Goal: Task Accomplishment & Management: Manage account settings

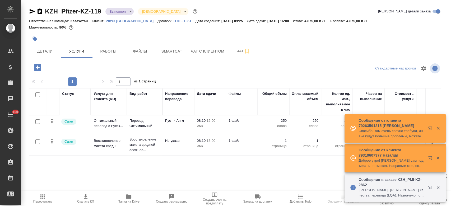
click at [125, 22] on p "Pfizer Kazakhstan" at bounding box center [132, 21] width 52 height 4
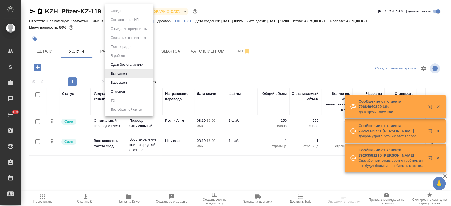
click at [128, 10] on body "🙏 .cls-1 fill:#fff; AWATERA Kosherbayeva Nazerke Клиенты Спецификации Заказы Ча…" at bounding box center [225, 103] width 451 height 206
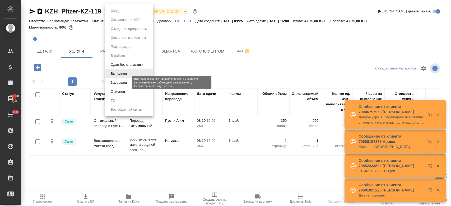
click at [127, 84] on button "Завершен" at bounding box center [118, 83] width 19 height 6
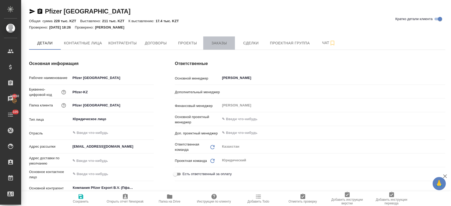
click at [220, 45] on span "Заказы" at bounding box center [218, 43] width 25 height 7
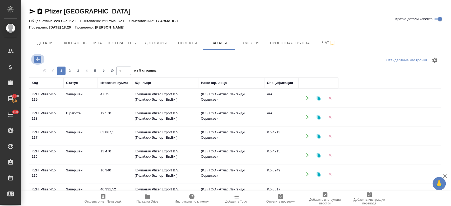
click at [37, 57] on icon "button" at bounding box center [37, 59] width 7 height 7
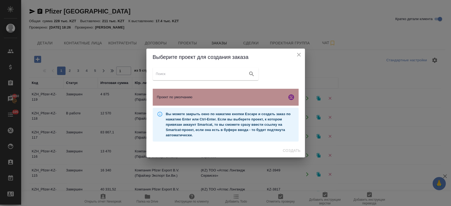
click at [174, 101] on div "Проект по умолчанию" at bounding box center [226, 97] width 146 height 17
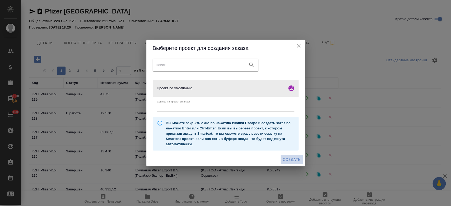
click at [295, 160] on span "Создать" at bounding box center [292, 159] width 18 height 7
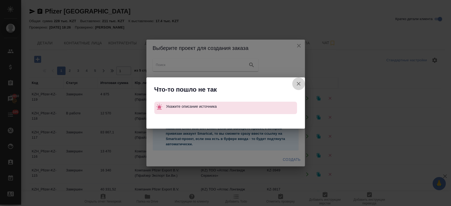
click at [299, 83] on icon "button" at bounding box center [299, 84] width 4 height 4
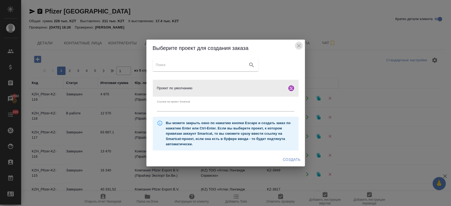
click at [298, 45] on icon "close" at bounding box center [299, 46] width 4 height 4
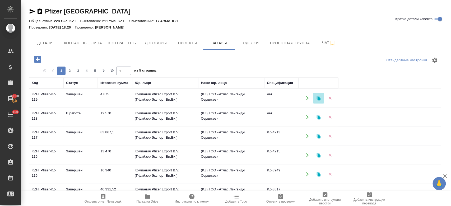
click at [319, 99] on icon "button" at bounding box center [319, 98] width 4 height 4
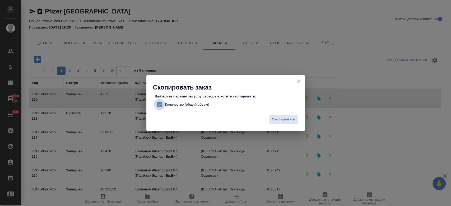
click at [159, 103] on input "Количество (общий объем)" at bounding box center [159, 104] width 11 height 11
checkbox input "false"
click at [287, 122] on span "Скопировать" at bounding box center [284, 120] width 24 height 6
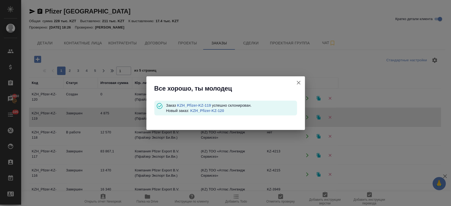
click at [208, 110] on link "KZH_Pfizer-KZ-120" at bounding box center [207, 111] width 34 height 4
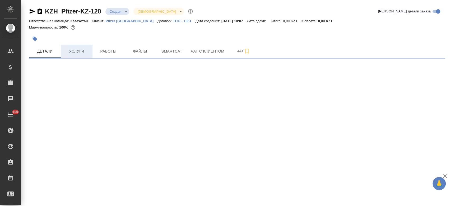
select select "RU"
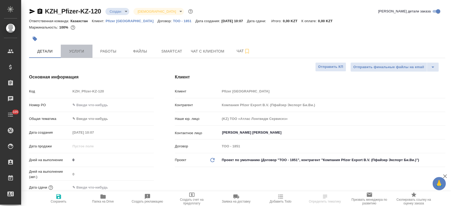
click at [77, 50] on span "Услуги" at bounding box center [76, 51] width 25 height 7
type textarea "x"
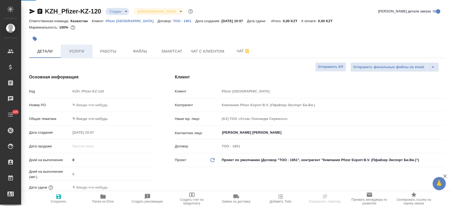
type textarea "x"
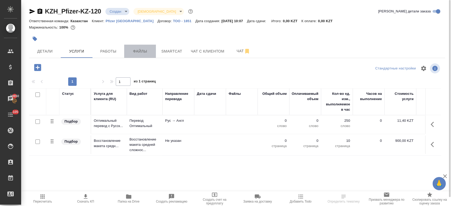
click at [136, 55] on button "Файлы" at bounding box center [140, 51] width 32 height 13
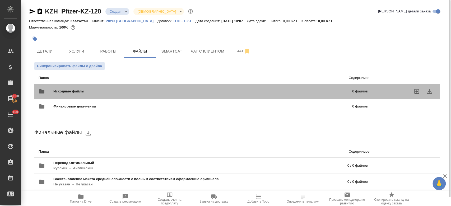
click at [133, 90] on span "Исходные файлы" at bounding box center [135, 91] width 165 height 5
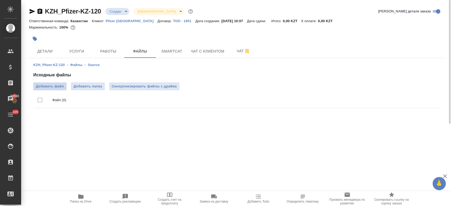
click at [59, 84] on span "Добавить файл" at bounding box center [50, 86] width 28 height 5
click at [0, 0] on input "Добавить файл" at bounding box center [0, 0] width 0 height 0
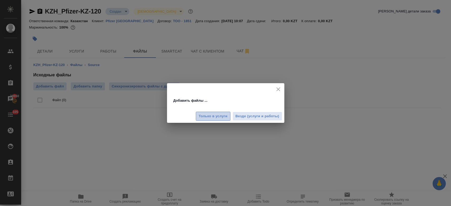
click at [213, 117] on span "Только в услуги" at bounding box center [213, 116] width 29 height 6
click at [123, 7] on div "Добавить файлы ... Только в услуги Везде (услуги и работы)" at bounding box center [225, 103] width 451 height 206
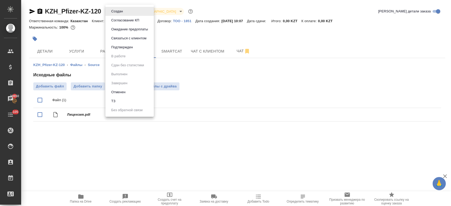
click at [123, 10] on body "🙏 .cls-1 fill:#fff; AWATERA Kosherbayeva Nazerke Клиенты Спецификации Заказы 20…" at bounding box center [225, 103] width 451 height 206
click at [127, 102] on li "ТЗ" at bounding box center [129, 101] width 48 height 9
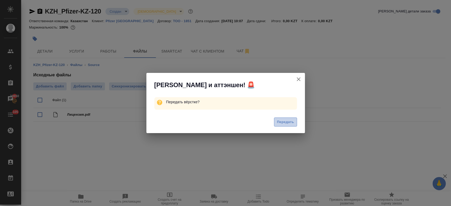
click at [279, 119] on span "Передать" at bounding box center [285, 122] width 17 height 6
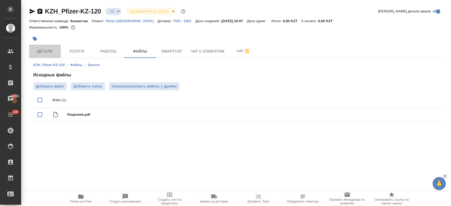
click at [44, 53] on span "Детали" at bounding box center [44, 51] width 25 height 7
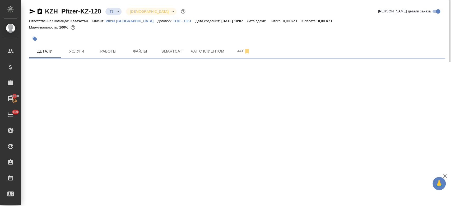
select select "RU"
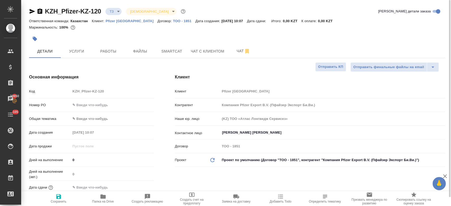
type textarea "x"
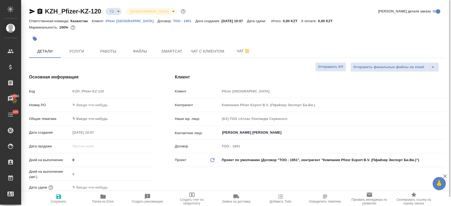
type textarea "x"
click at [71, 45] on button "Услуги" at bounding box center [77, 51] width 32 height 13
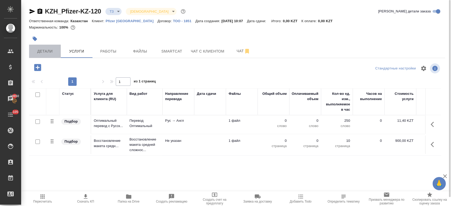
click at [44, 53] on span "Детали" at bounding box center [44, 51] width 25 height 7
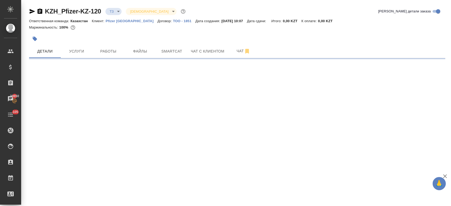
select select "RU"
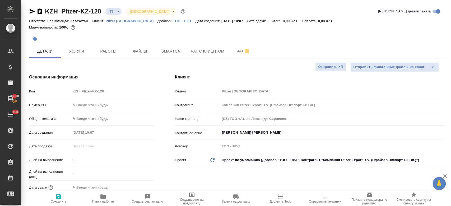
type textarea "x"
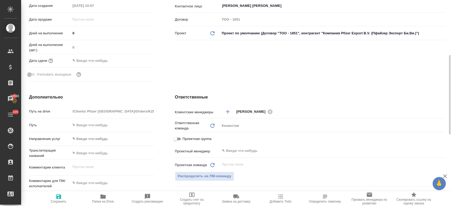
scroll to position [131, 0]
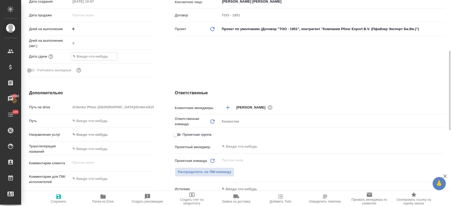
click at [96, 53] on input "text" at bounding box center [94, 57] width 46 height 8
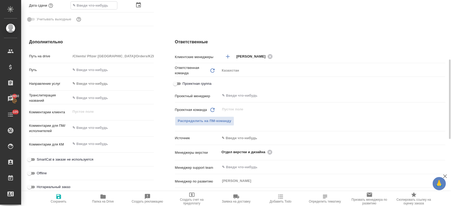
scroll to position [183, 0]
type textarea "x"
click at [102, 129] on textarea at bounding box center [112, 127] width 82 height 9
type textarea "пе"
type textarea "x"
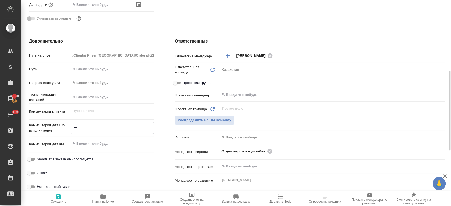
type textarea "пер"
type textarea "x"
type textarea "пере"
type textarea "x"
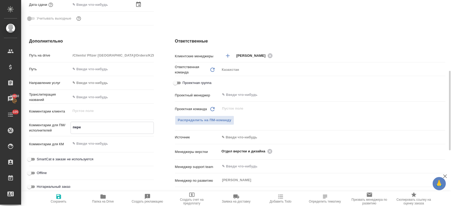
type textarea "x"
type textarea "перев"
type textarea "x"
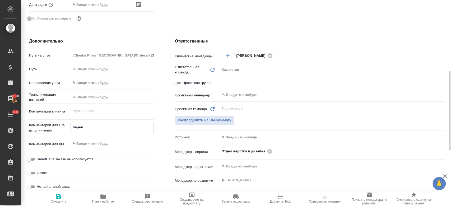
type textarea "x"
type textarea "переве"
type textarea "x"
type textarea "перевес"
type textarea "x"
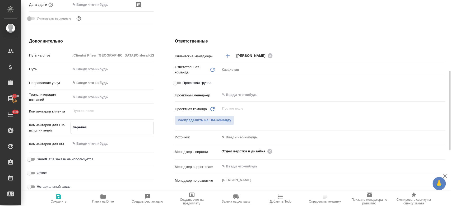
type textarea "x"
type textarea "перевест"
type textarea "x"
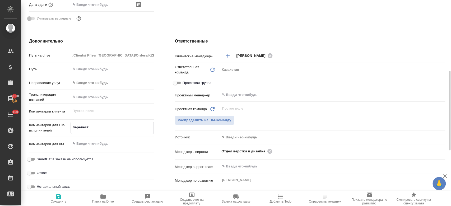
type textarea "перевести"
type textarea "x"
type textarea "перевести"
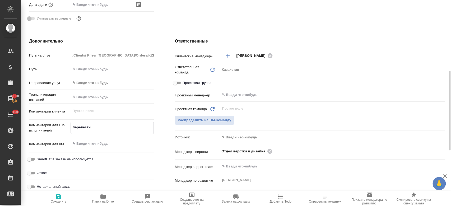
type textarea "x"
type textarea "перевести р"
type textarea "x"
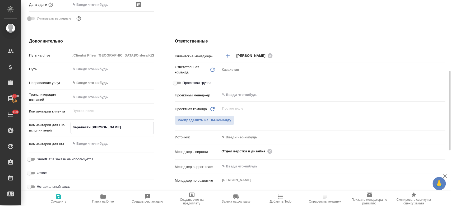
type textarea "x"
type textarea "перевести ру"
type textarea "x"
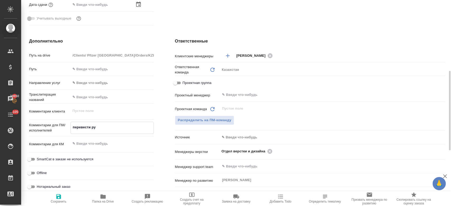
type textarea "x"
type textarea "перевести рус"
type textarea "x"
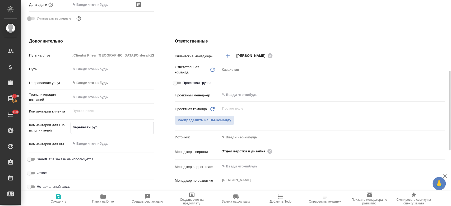
type textarea "перевести рус-"
type textarea "x"
type textarea "перевести рус-а"
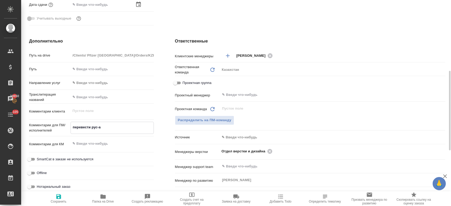
type textarea "x"
type textarea "перевести рус-ан"
type textarea "x"
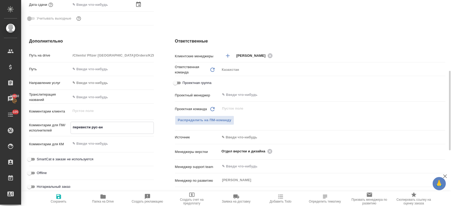
type textarea "x"
type textarea "перевести рус-анг"
type textarea "x"
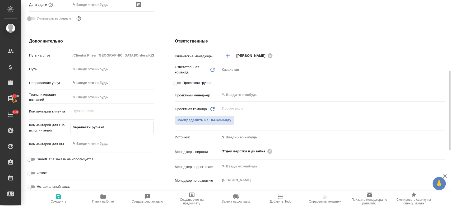
type textarea "x"
type textarea "перевести рус-анг."
type textarea "x"
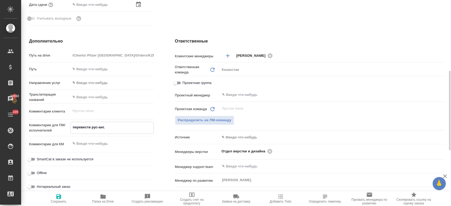
type textarea "перевести рус-анг."
type textarea "x"
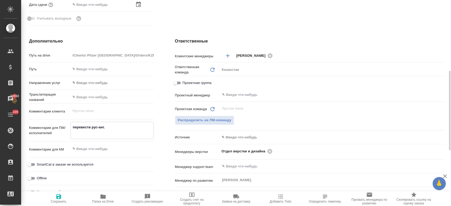
type textarea "перевести рус-анг. п"
type textarea "x"
type textarea "перевести рус-анг. пе"
type textarea "x"
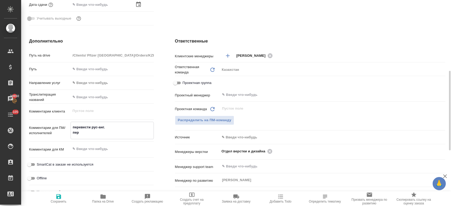
type textarea "перевести рус-анг. пере"
type textarea "x"
type textarea "перевести рус-анг. перев"
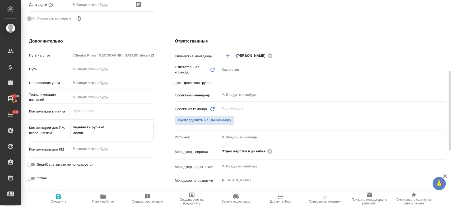
type textarea "x"
type textarea "перевести рус-анг. переве"
type textarea "x"
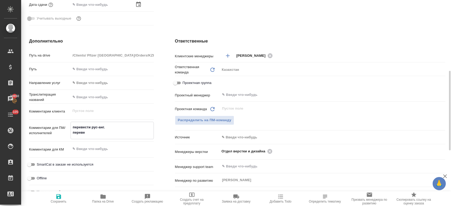
type textarea "x"
type textarea "перевести рус-анг. перевес"
type textarea "x"
type textarea "перевести рус-анг. перевест"
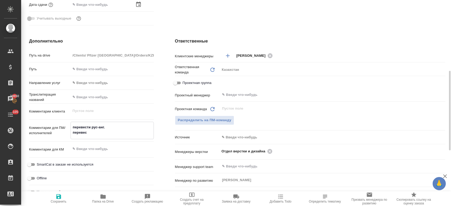
type textarea "x"
type textarea "перевести рус-анг. перевести"
type textarea "x"
type textarea "перевести рус-анг. перевести"
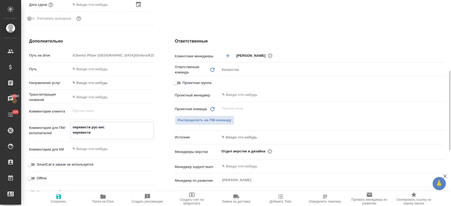
type textarea "x"
type textarea "перевести рус-анг. перевести то"
type textarea "x"
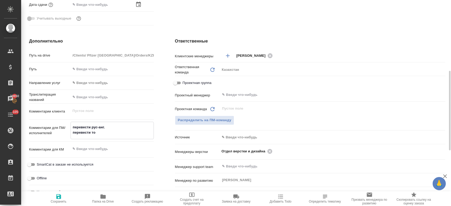
type textarea "x"
type textarea "перевести рус-анг. перевести только"
type textarea "x"
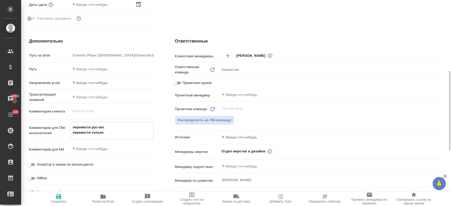
type textarea "x"
type textarea "перевести рус-анг. перевести только"
type textarea "x"
type textarea "перевести рус-анг. перевести только 1"
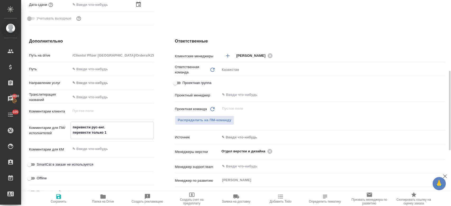
type textarea "x"
type textarea "перевести рус-анг. перевести только 1"
type textarea "x"
type textarea "перевести рус-анг. перевести только 1 с"
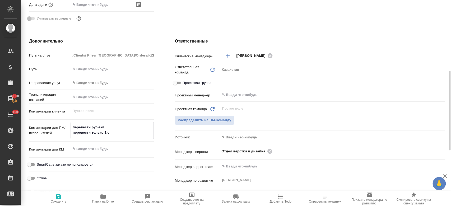
type textarea "x"
type textarea "перевести рус-анг. перевести только 1 ст"
type textarea "x"
type textarea "перевести рус-анг. перевести только 1 стар"
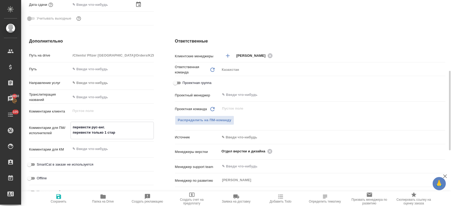
type textarea "x"
type textarea "перевести рус-анг. перевести только 1 с"
type textarea "x"
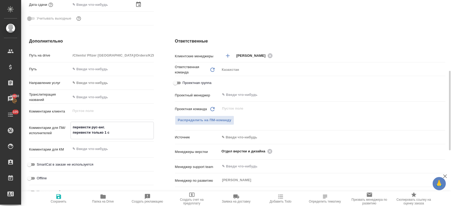
type textarea "x"
type textarea "перевести рус-анг. перевести только 1 ср"
type textarea "x"
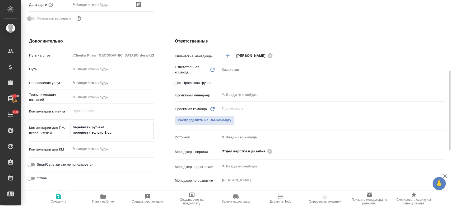
type textarea "x"
type textarea "перевести рус-анг. перевести только 1 с"
type textarea "x"
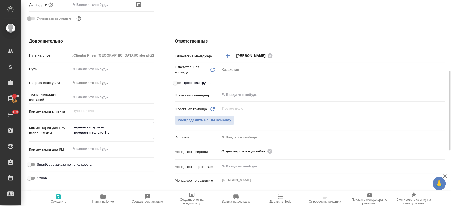
type textarea "перевести рус-анг. перевести только 1 ст"
type textarea "x"
type textarea "перевести рус-анг. перевести только 1 стр"
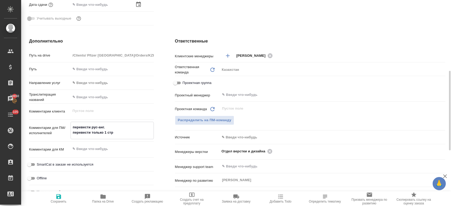
type textarea "x"
type textarea "перевести рус-анг. перевести только 1 стра"
type textarea "x"
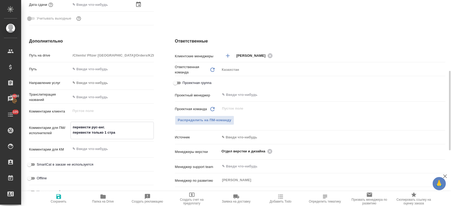
type textarea "перевести рус-анг. перевести только 1 стран"
type textarea "x"
type textarea "перевести рус-анг. перевести только 1 страни"
type textarea "x"
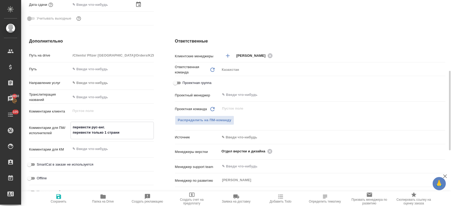
type textarea "x"
type textarea "перевести рус-анг. перевести только 1 страниц"
type textarea "x"
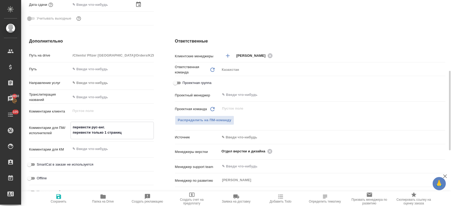
type textarea "x"
type textarea "перевести рус-анг. перевести только 1 страницу"
type textarea "x"
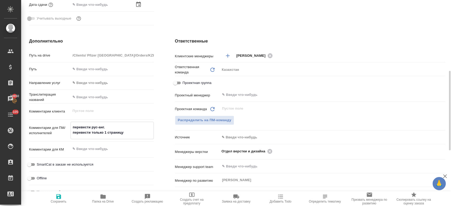
type textarea "перевести рус-анг. перевести только 1 страницу"
type textarea "x"
type textarea "перевести рус-анг. перевести только 1 страницу д"
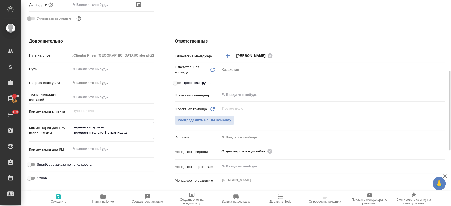
type textarea "x"
type textarea "перевести рус-анг. перевести только 1 страницу до"
type textarea "x"
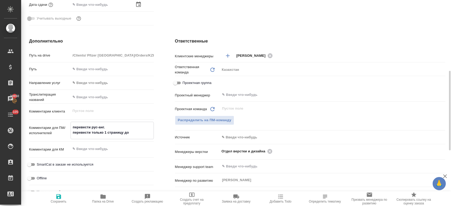
type textarea "x"
type textarea "перевести рус-анг. перевести только 1 страницу док"
type textarea "x"
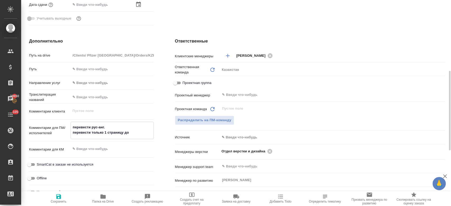
type textarea "x"
type textarea "перевести рус-анг. перевести только 1 страницу доку"
type textarea "x"
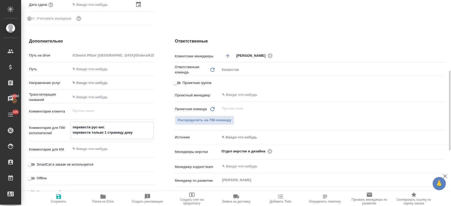
type textarea "перевести рус-анг. перевести только 1 страницу докум"
type textarea "x"
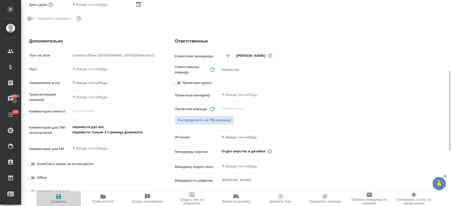
click at [60, 196] on icon "button" at bounding box center [58, 196] width 5 height 5
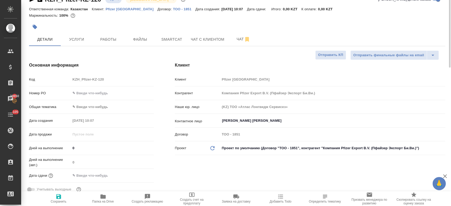
scroll to position [0, 0]
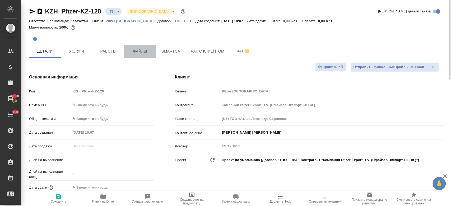
click at [134, 49] on span "Файлы" at bounding box center [139, 51] width 25 height 7
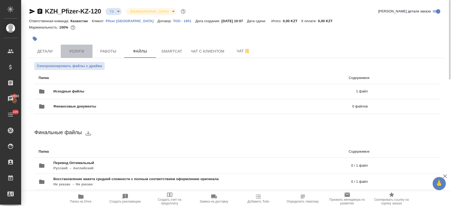
click at [72, 49] on span "Услуги" at bounding box center [76, 51] width 25 height 7
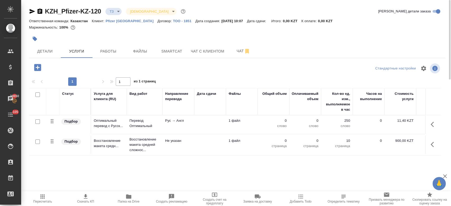
click at [37, 124] on input "checkbox" at bounding box center [37, 121] width 4 height 4
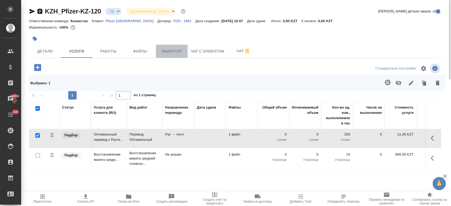
click at [168, 54] on span "Smartcat" at bounding box center [171, 51] width 25 height 7
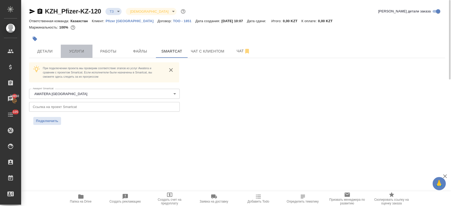
click at [85, 47] on button "Услуги" at bounding box center [77, 51] width 32 height 13
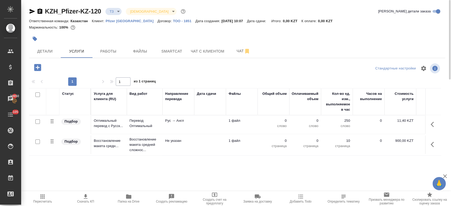
click at [35, 124] on div at bounding box center [38, 121] width 12 height 7
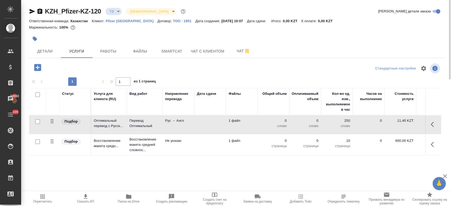
click at [36, 123] on input "checkbox" at bounding box center [37, 121] width 4 height 4
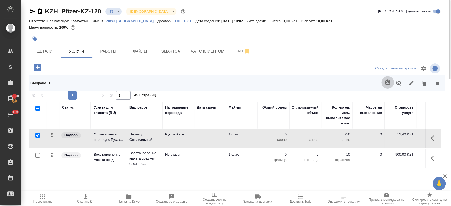
click at [387, 84] on icon "button" at bounding box center [388, 82] width 6 height 6
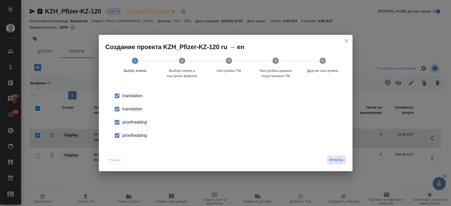
click at [139, 108] on div "translation" at bounding box center [231, 109] width 217 height 6
click at [137, 122] on div "proofreading" at bounding box center [231, 122] width 217 height 6
click at [136, 136] on div "proofreading" at bounding box center [231, 135] width 217 height 6
click at [338, 155] on div "Назад Вперед" at bounding box center [226, 158] width 254 height 25
click at [338, 158] on span "Вперед" at bounding box center [336, 160] width 13 height 6
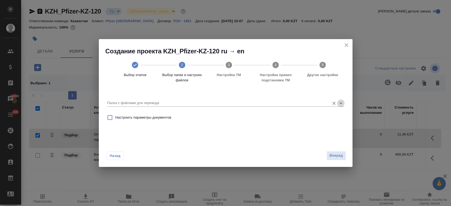
click at [340, 101] on icon "Open" at bounding box center [341, 103] width 6 height 6
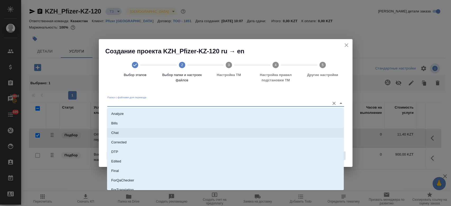
scroll to position [52, 0]
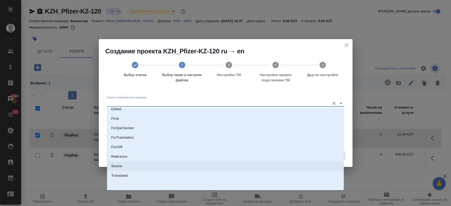
click at [204, 167] on li "Source" at bounding box center [225, 167] width 237 height 10
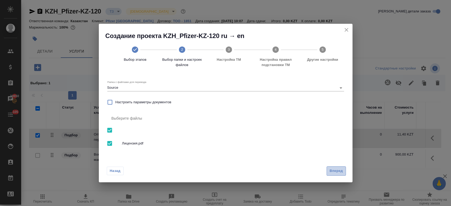
click at [340, 171] on span "Вперед" at bounding box center [336, 171] width 13 height 6
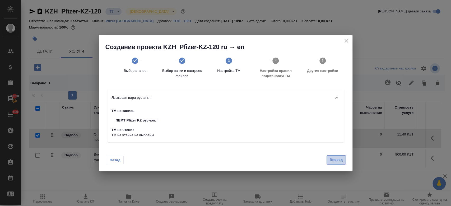
click at [339, 162] on span "Вперед" at bounding box center [336, 160] width 13 height 6
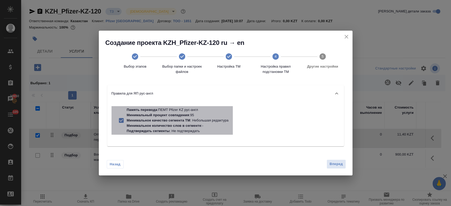
drag, startPoint x: 207, startPoint y: 118, endPoint x: 213, endPoint y: 126, distance: 9.6
click at [207, 118] on p "Минимальное качество сегмента ТМ : Небольшая редактура" at bounding box center [178, 120] width 102 height 5
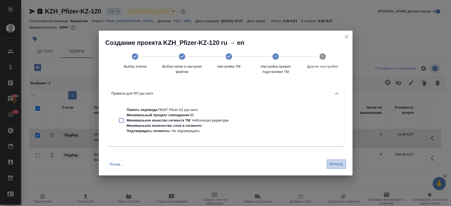
click at [332, 162] on span "Вперед" at bounding box center [336, 164] width 13 height 6
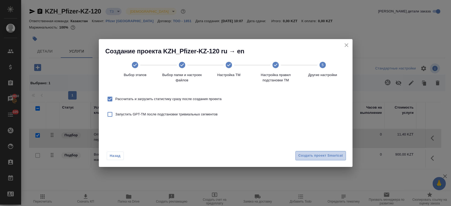
click at [325, 157] on span "Создать проект Smartcat" at bounding box center [320, 156] width 45 height 6
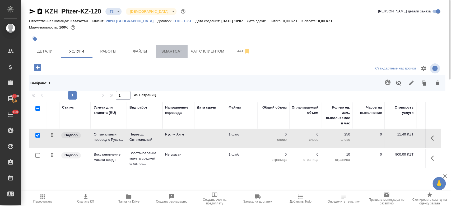
click at [176, 50] on span "Smartcat" at bounding box center [171, 51] width 25 height 7
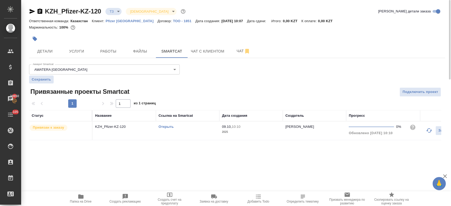
click at [167, 128] on link "Открыть" at bounding box center [166, 127] width 15 height 4
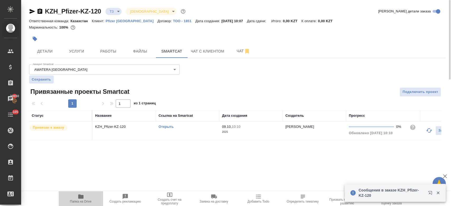
click at [81, 195] on icon "button" at bounding box center [81, 197] width 6 height 6
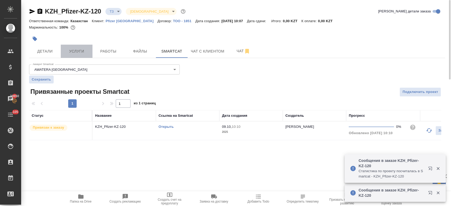
click at [79, 53] on span "Услуги" at bounding box center [76, 51] width 25 height 7
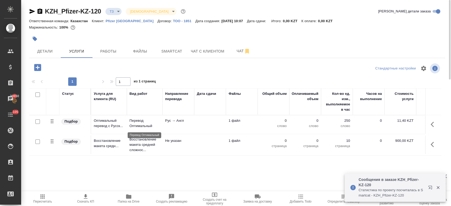
click at [141, 126] on p "Перевод Оптимальный" at bounding box center [145, 123] width 30 height 11
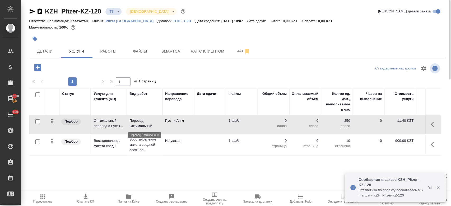
click at [141, 126] on p "Перевод Оптимальный" at bounding box center [145, 123] width 30 height 11
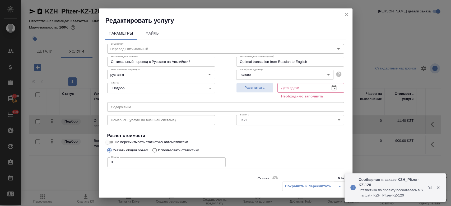
click at [110, 141] on input "Не пересчитывать статистику автоматически" at bounding box center [107, 142] width 19 height 6
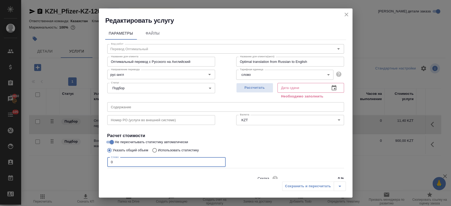
click at [122, 160] on input "0" at bounding box center [166, 163] width 118 height 10
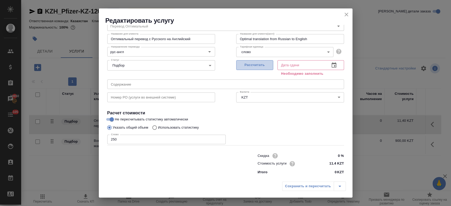
click at [261, 70] on button "Рассчитать" at bounding box center [254, 65] width 37 height 10
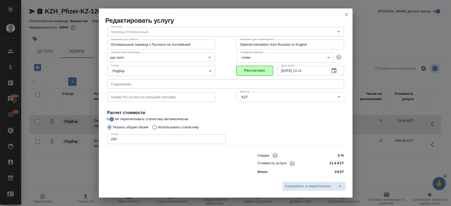
scroll to position [17, 0]
click at [301, 188] on span "Сохранить и пересчитать" at bounding box center [308, 186] width 46 height 6
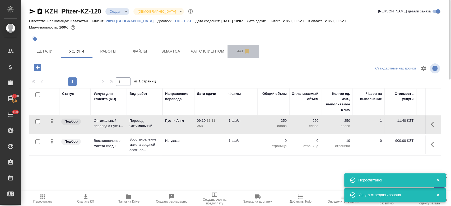
click at [238, 51] on span "Чат" at bounding box center [243, 51] width 25 height 7
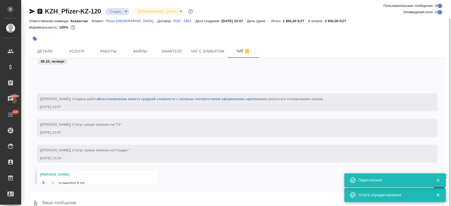
scroll to position [55, 0]
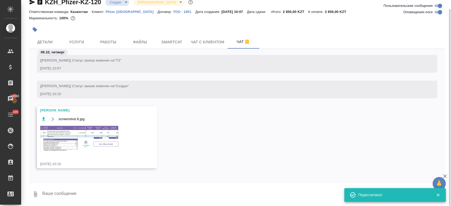
click at [95, 126] on img at bounding box center [79, 138] width 79 height 27
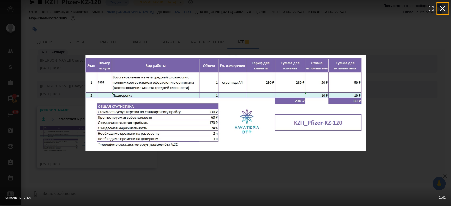
click at [443, 7] on icon "button" at bounding box center [443, 8] width 8 height 8
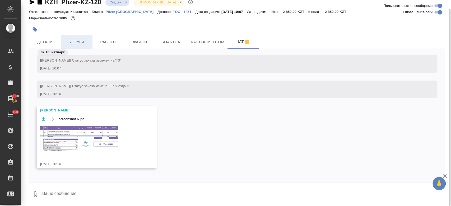
click at [80, 40] on span "Услуги" at bounding box center [76, 42] width 25 height 7
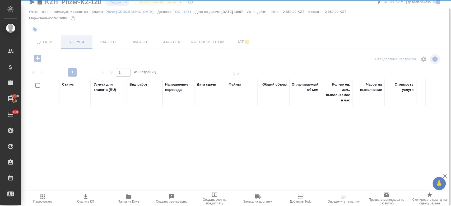
scroll to position [9, 0]
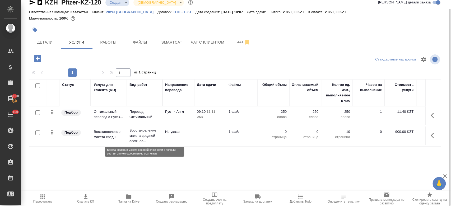
click at [143, 132] on p "Восстановление макета средней сложнос..." at bounding box center [145, 136] width 30 height 16
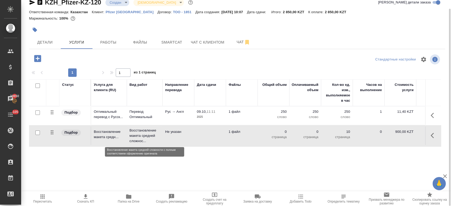
click at [143, 132] on p "Восстановление макета средней сложнос..." at bounding box center [145, 136] width 30 height 16
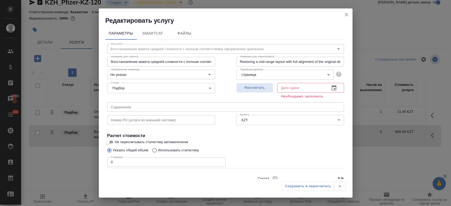
scroll to position [23, 0]
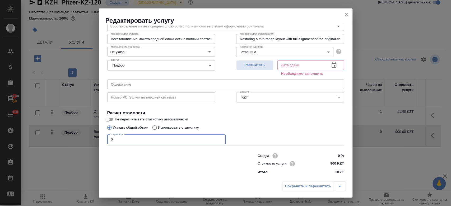
click at [131, 140] on input "0" at bounding box center [166, 140] width 118 height 10
click at [258, 67] on span "Рассчитать" at bounding box center [254, 65] width 31 height 6
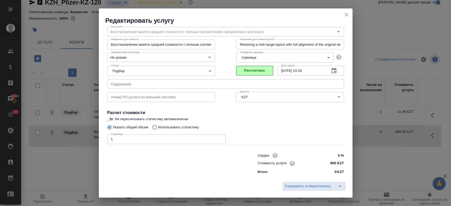
scroll to position [17, 0]
click at [301, 185] on span "Сохранить и пересчитать" at bounding box center [308, 186] width 46 height 6
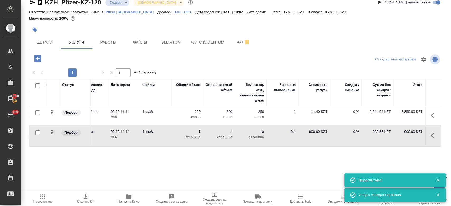
scroll to position [0, 0]
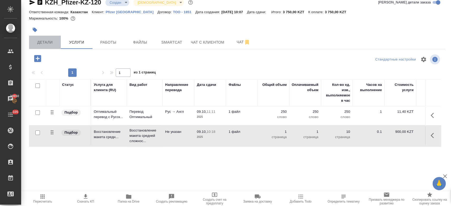
click at [42, 44] on span "Детали" at bounding box center [44, 42] width 25 height 7
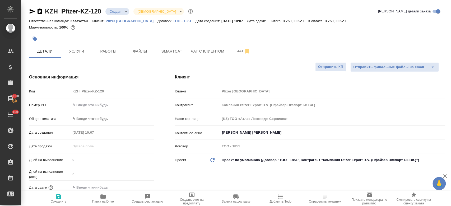
click at [30, 10] on icon "button" at bounding box center [33, 11] width 6 height 5
click at [31, 11] on icon "button" at bounding box center [32, 11] width 6 height 6
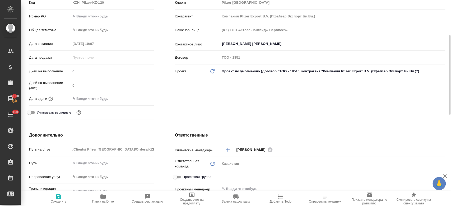
scroll to position [89, 0]
click at [91, 95] on input "text" at bounding box center [94, 98] width 46 height 8
click at [135, 98] on icon "button" at bounding box center [138, 98] width 6 height 6
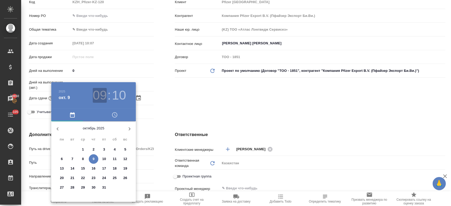
click at [101, 91] on h3 "09" at bounding box center [100, 95] width 14 height 15
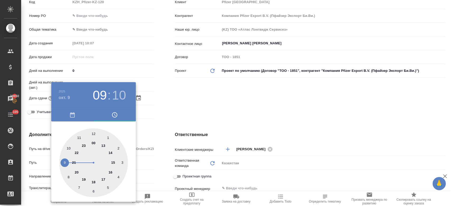
click at [109, 152] on div at bounding box center [93, 162] width 69 height 69
click at [93, 191] on div at bounding box center [93, 162] width 69 height 69
click at [187, 125] on div at bounding box center [225, 103] width 451 height 206
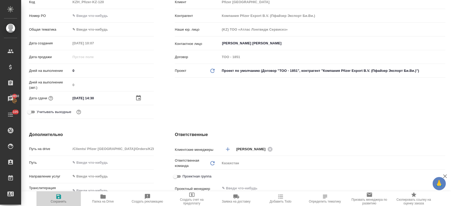
click at [60, 196] on icon "button" at bounding box center [58, 196] width 5 height 5
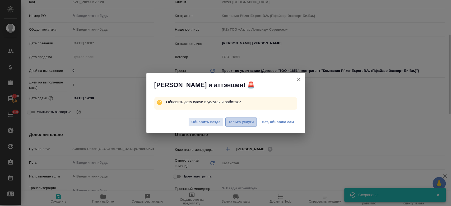
click at [242, 122] on span "Только услуги" at bounding box center [241, 122] width 26 height 6
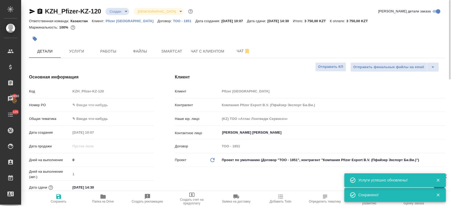
scroll to position [0, 0]
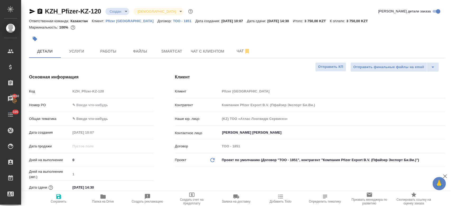
click at [111, 37] on div at bounding box center [168, 39] width 278 height 12
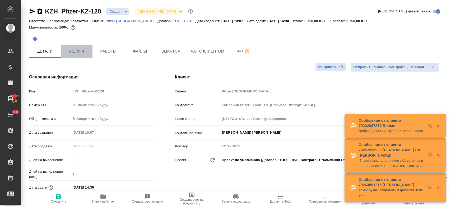
click at [80, 48] on span "Услуги" at bounding box center [76, 51] width 25 height 7
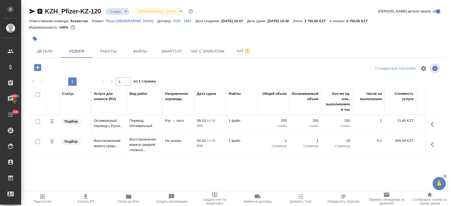
click at [86, 199] on icon "button" at bounding box center [85, 197] width 6 height 6
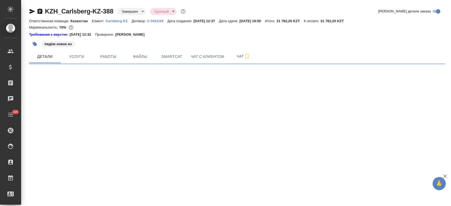
select select "RU"
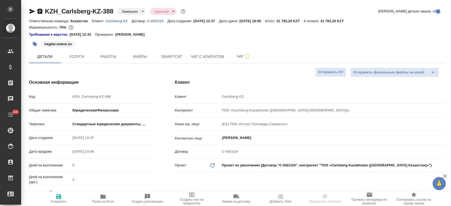
type textarea "x"
click at [125, 21] on p "Carlsberg KZ" at bounding box center [119, 21] width 26 height 4
type textarea "x"
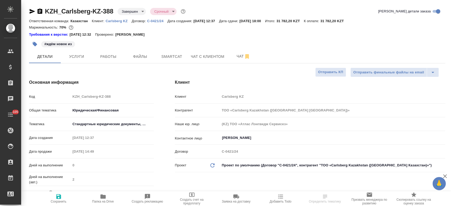
type textarea "x"
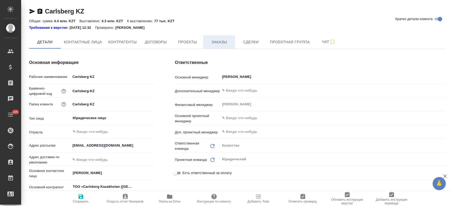
type textarea "x"
click at [215, 45] on button "Заказы" at bounding box center [219, 41] width 32 height 13
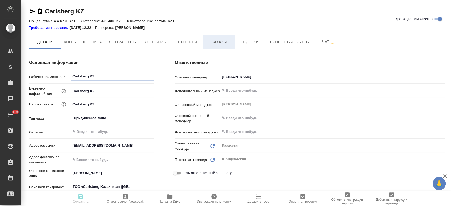
type textarea "x"
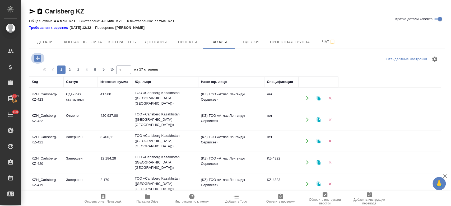
click at [38, 60] on icon "button" at bounding box center [37, 58] width 7 height 7
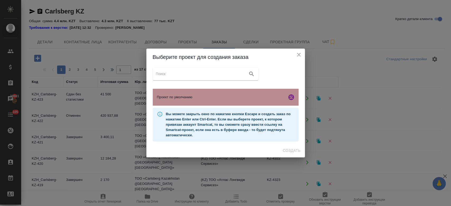
click at [193, 98] on span "Проект по умолчанию" at bounding box center [221, 97] width 128 height 5
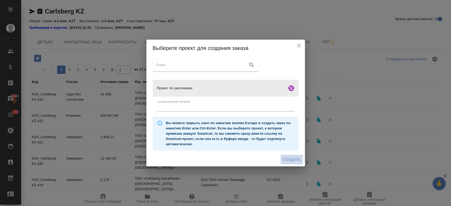
click at [292, 160] on span "Создать" at bounding box center [292, 159] width 18 height 7
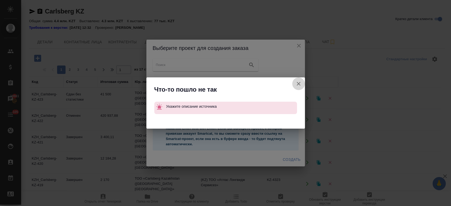
click at [301, 82] on icon "button" at bounding box center [299, 84] width 6 height 6
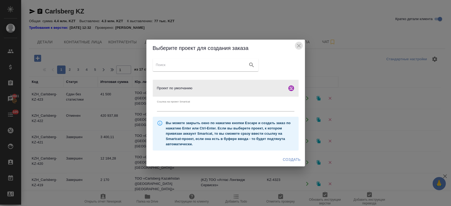
click at [298, 46] on icon "close" at bounding box center [299, 46] width 6 height 6
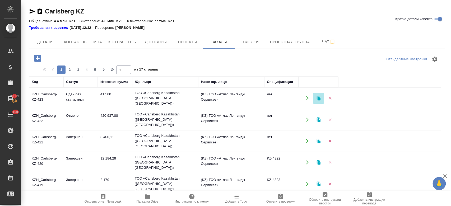
click at [320, 98] on icon "button" at bounding box center [319, 98] width 4 height 4
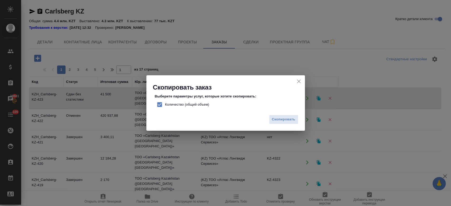
click at [160, 106] on input "Количество (общий объем)" at bounding box center [159, 104] width 11 height 11
checkbox input "false"
click at [279, 118] on span "Скопировать" at bounding box center [284, 120] width 24 height 6
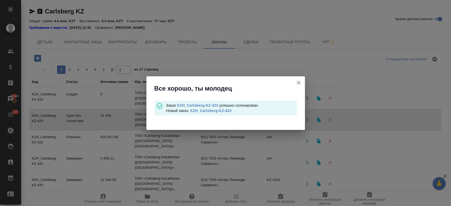
click at [225, 110] on link "KZH_Carlsberg-KZ-424" at bounding box center [210, 111] width 41 height 4
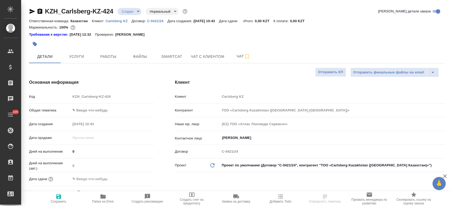
select select "RU"
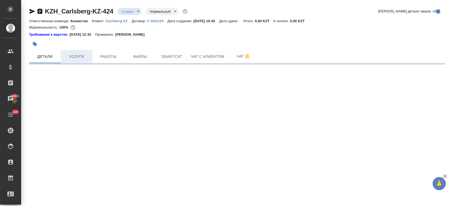
select select "RU"
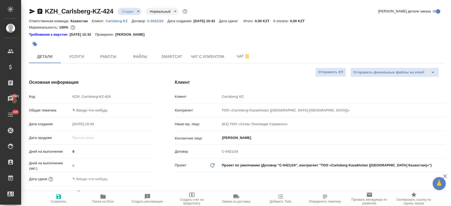
type textarea "x"
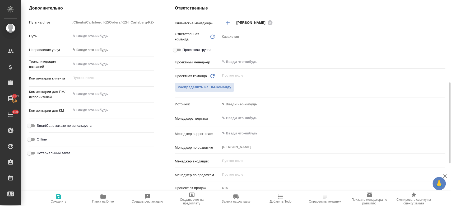
scroll to position [208, 0]
type textarea "x"
click at [97, 96] on textarea at bounding box center [112, 93] width 82 height 9
paste textarea "еревод слайдов 2-13, с английского на русский"
type textarea "еревод слайдов 2-13, с английского на русский"
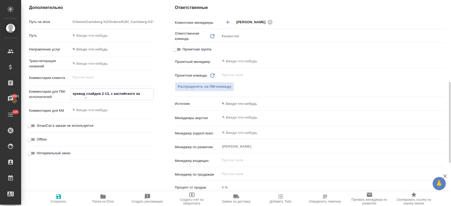
type textarea "x"
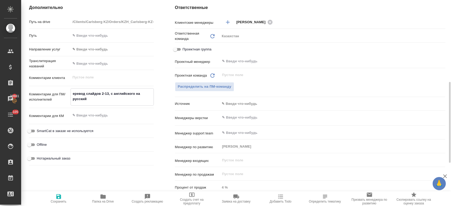
click at [73, 95] on textarea "еревод слайдов 2-13, с английского на русский" at bounding box center [112, 96] width 82 height 14
type textarea "перевод слайдов 2-13, с английского на русский"
type textarea "x"
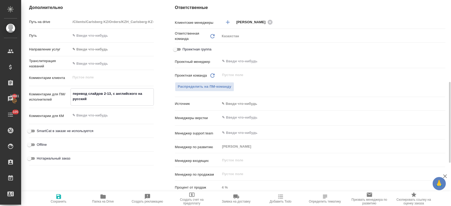
type textarea "перевод слайдов 2-13, с английского на русский"
type textarea "x"
click at [57, 198] on icon "button" at bounding box center [58, 196] width 5 height 5
type textarea "x"
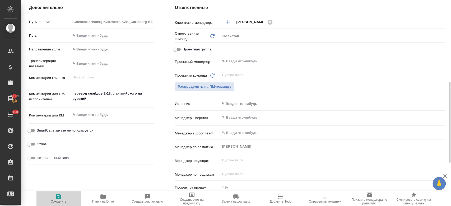
type textarea "x"
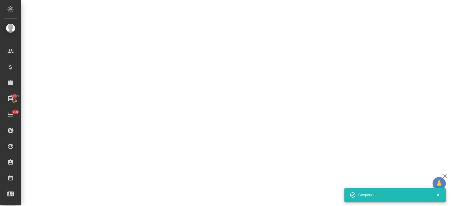
select select "RU"
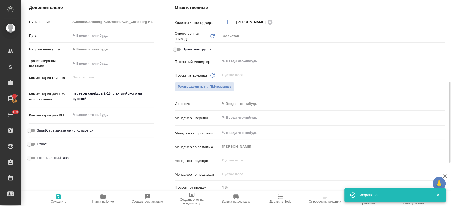
type textarea "x"
click at [110, 94] on textarea "перевод слайдов 2-13, с английского на русский" at bounding box center [112, 96] width 82 height 14
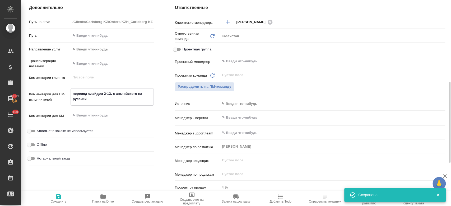
type textarea "перевод слайдов 2-13 , с английского на русский"
type textarea "x"
type textarea "перевод слайдов 2-13 с, с английского на русский"
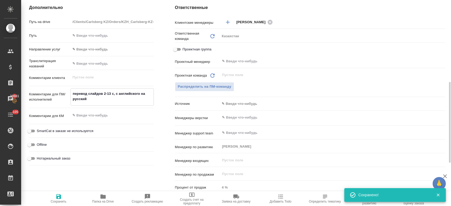
type textarea "x"
type textarea "перевод слайдов 2-13 сл, с английского на русский"
type textarea "x"
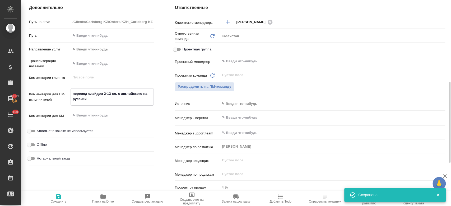
type textarea "x"
type textarea "перевод слайдов 2-13 сла, с английского на русский"
type textarea "x"
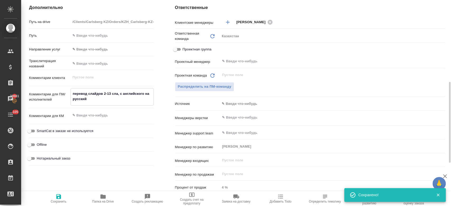
type textarea "x"
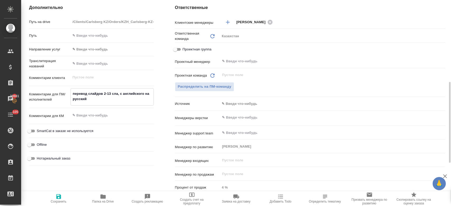
type textarea "перевод слайдов 2-13 слай, с английского на русский"
type textarea "x"
type textarea "перевод слайдов 2-13 слайд, с английского на русский"
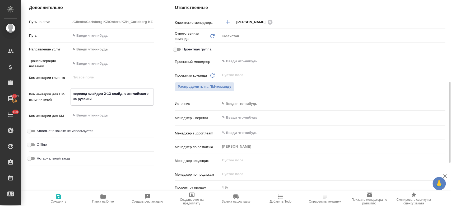
type textarea "x"
type textarea "перевод слайдов 2-13 слайдо, с английского на русский"
type textarea "x"
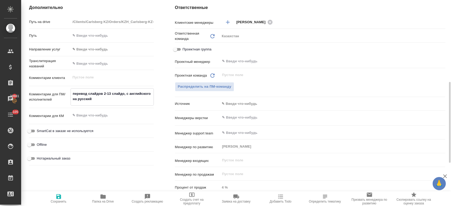
type textarea "x"
type textarea "перевод слайдов 2-13 слайдов, с английского на русский"
type textarea "x"
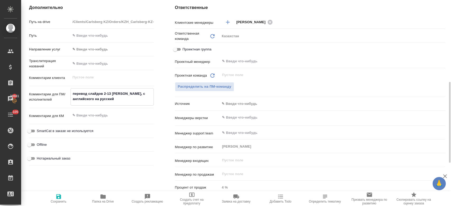
type textarea "x"
type textarea "перевод слайдов 2-13 слайд, с английского на русский"
type textarea "x"
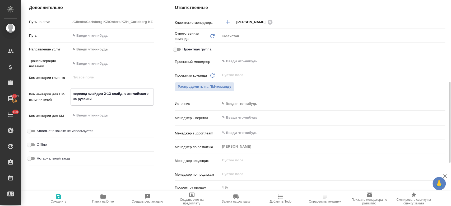
type textarea "перевод слайдов 2-13 слай, с английского на русский"
type textarea "x"
type textarea "перевод слайдов 2-13 сла, с английского на русский"
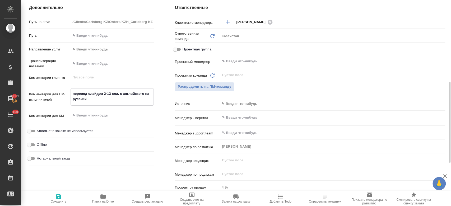
type textarea "x"
type textarea "перевод слайдов 2-13 сл, с английского на русский"
type textarea "x"
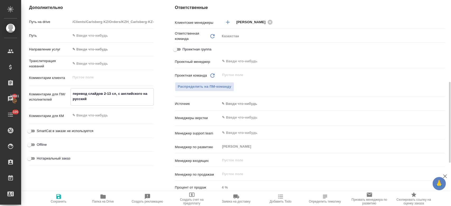
type textarea "x"
type textarea "перевод слайдов 2-13 с, с английского на русский"
type textarea "x"
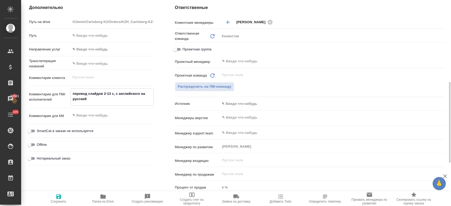
type textarea "x"
type textarea "перевод слайдов 2-13 ст, с английского на русский"
type textarea "x"
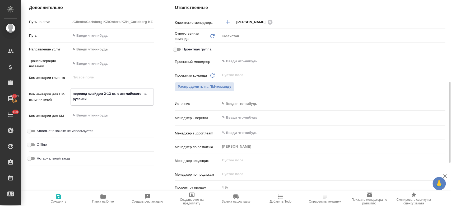
type textarea "перевод слайдов 2-13 стр, с английского на русский"
type textarea "x"
type textarea "перевод слайдов 2-13 стр, с английского на русский"
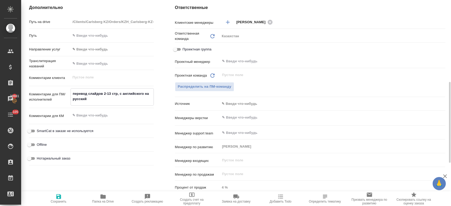
type textarea "x"
click at [56, 198] on icon "button" at bounding box center [58, 196] width 5 height 5
type textarea "x"
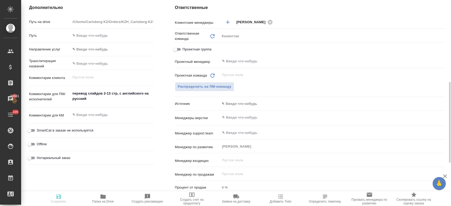
type textarea "x"
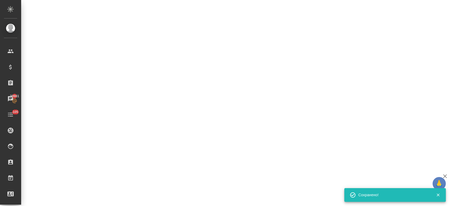
select select "RU"
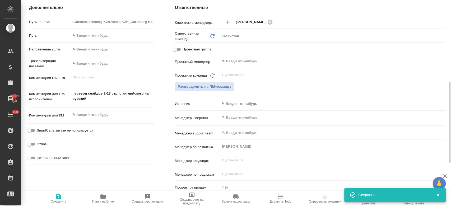
type textarea "x"
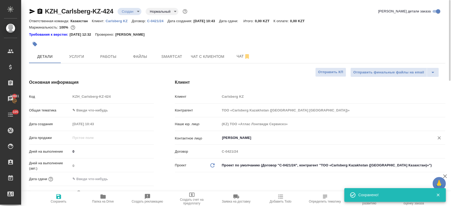
click at [236, 141] on div "Ким Ын Су ​" at bounding box center [332, 138] width 225 height 10
type textarea "x"
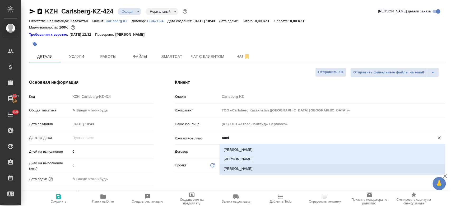
click at [237, 170] on li "Shybyntayeva Anel" at bounding box center [332, 169] width 225 height 10
type input "Shybyntayeva Anel"
type textarea "x"
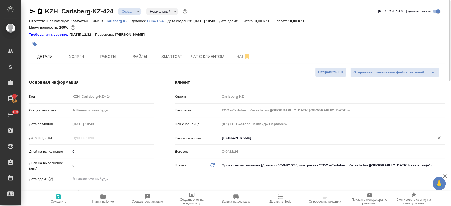
type input "Shybyntayeva Anel"
click at [58, 202] on span "Сохранить" at bounding box center [59, 202] width 16 height 4
type textarea "x"
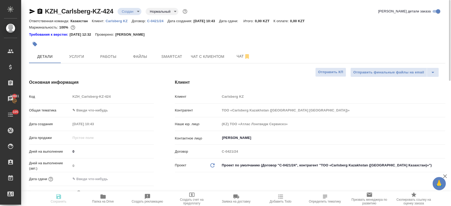
type textarea "x"
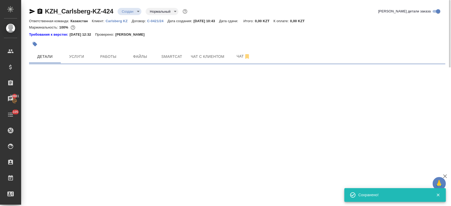
select select "RU"
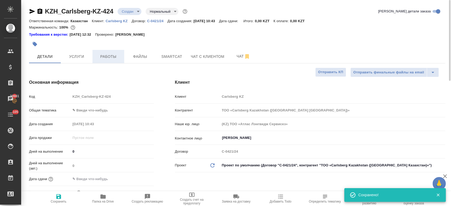
type textarea "x"
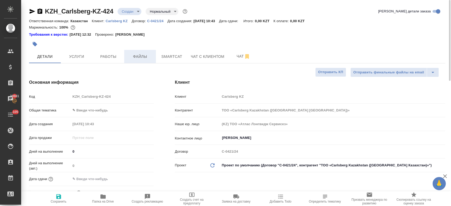
click at [144, 60] on button "Файлы" at bounding box center [140, 56] width 32 height 13
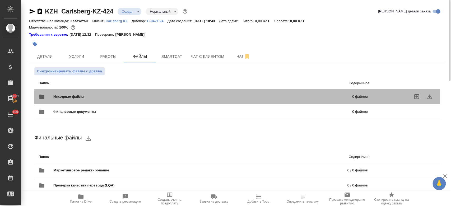
click at [90, 96] on span "Исходные файлы" at bounding box center [135, 96] width 165 height 5
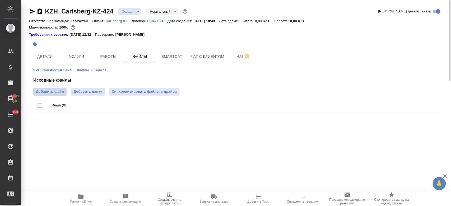
click at [60, 92] on span "Добавить файл" at bounding box center [50, 91] width 28 height 5
click at [0, 0] on input "Добавить файл" at bounding box center [0, 0] width 0 height 0
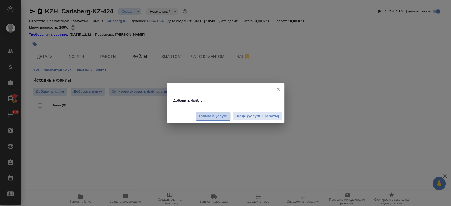
click at [214, 116] on span "Только в услуги" at bounding box center [213, 116] width 29 height 6
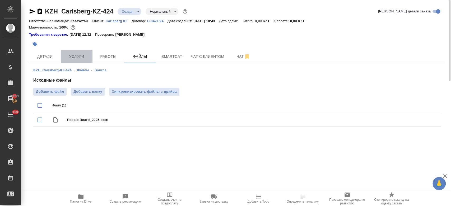
click at [73, 58] on span "Услуги" at bounding box center [76, 56] width 25 height 7
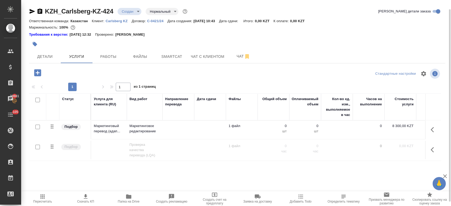
scroll to position [14, 0]
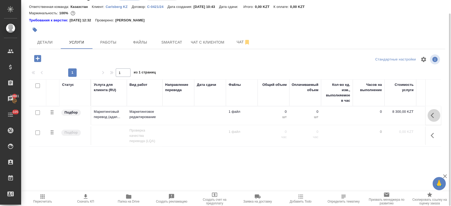
click at [433, 119] on button "button" at bounding box center [434, 115] width 13 height 13
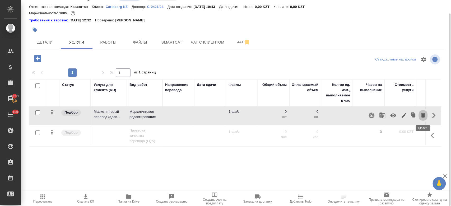
click at [421, 113] on icon "button" at bounding box center [423, 115] width 6 height 6
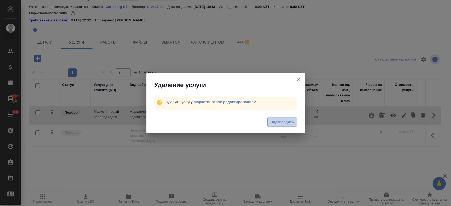
click at [289, 119] on span "Подтвердить" at bounding box center [282, 122] width 24 height 6
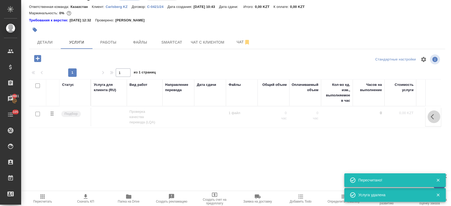
click at [434, 117] on icon "button" at bounding box center [434, 117] width 6 height 6
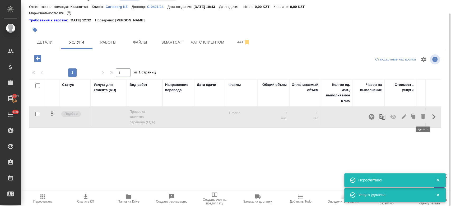
click at [421, 116] on icon "button" at bounding box center [423, 116] width 4 height 5
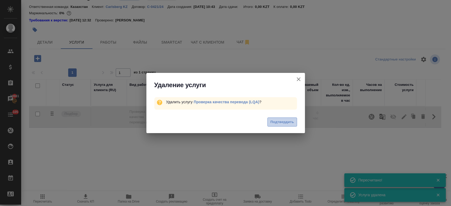
click at [292, 119] on span "Подтвердить" at bounding box center [282, 122] width 24 height 6
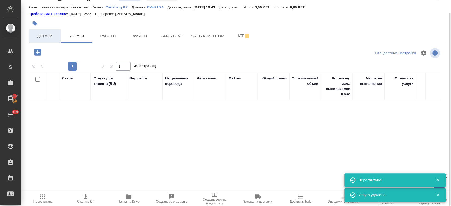
scroll to position [13, 0]
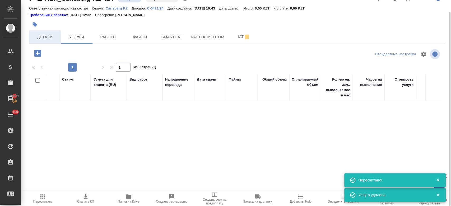
click at [48, 44] on div "KZH_Carlsberg-KZ-424 Создан new Нормальный normal Кратко детали заказа Ответств…" at bounding box center [237, 94] width 422 height 214
click at [47, 37] on span "Детали" at bounding box center [44, 37] width 25 height 7
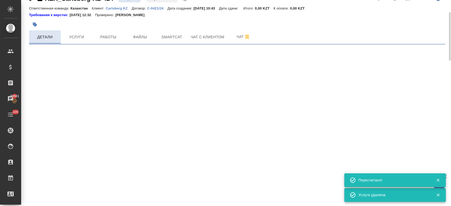
select select "RU"
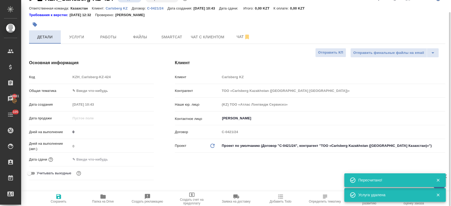
type textarea "x"
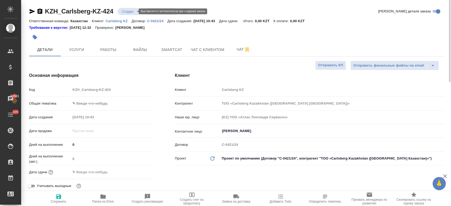
drag, startPoint x: 135, startPoint y: 16, endPoint x: 134, endPoint y: 10, distance: 6.1
click at [134, 10] on div "KZH_Carlsberg-KZ-424 Создан new Нормальный normal Кратко детали заказа" at bounding box center [237, 12] width 416 height 11
click at [134, 10] on body "🙏 .cls-1 fill:#fff; AWATERA Kosherbayeva Nazerke Клиенты Спецификации Заказы 20…" at bounding box center [225, 103] width 451 height 206
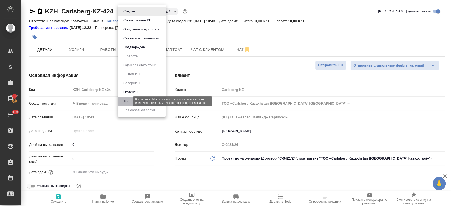
click at [128, 99] on button "ТЗ" at bounding box center [125, 101] width 7 height 6
type textarea "x"
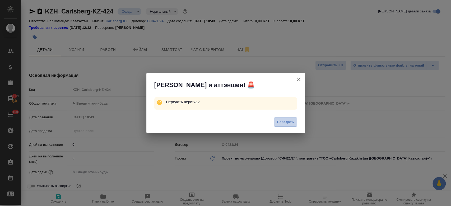
click at [288, 121] on span "Передать" at bounding box center [285, 122] width 17 height 6
type textarea "x"
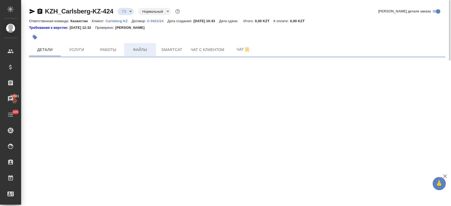
select select "RU"
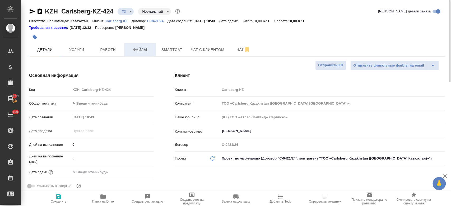
type textarea "x"
click at [136, 53] on button "Файлы" at bounding box center [140, 49] width 32 height 13
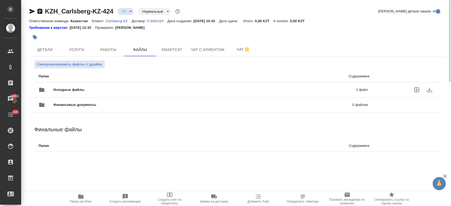
click at [122, 90] on span "Исходные файлы" at bounding box center [136, 89] width 167 height 5
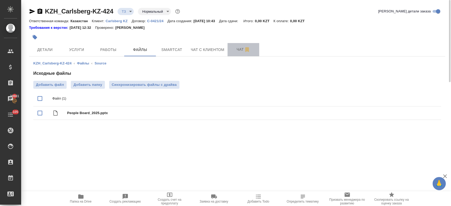
click at [240, 50] on span "Чат" at bounding box center [243, 49] width 25 height 7
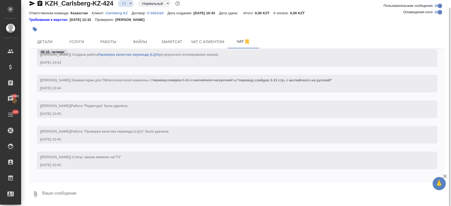
scroll to position [38, 0]
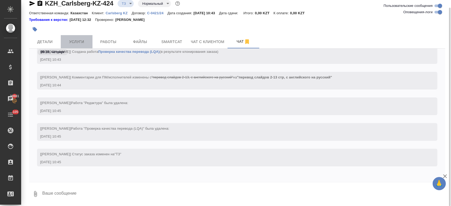
click at [76, 43] on span "Услуги" at bounding box center [76, 42] width 25 height 7
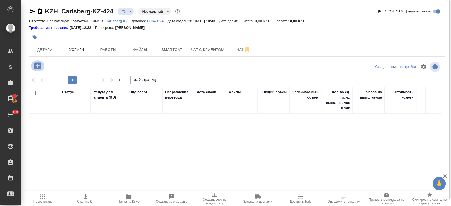
click at [36, 69] on icon "button" at bounding box center [37, 65] width 7 height 7
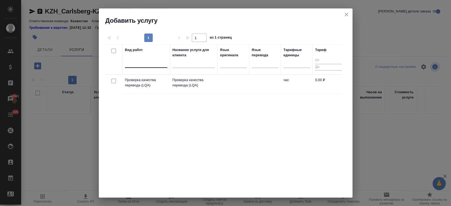
click at [159, 67] on div at bounding box center [146, 63] width 42 height 10
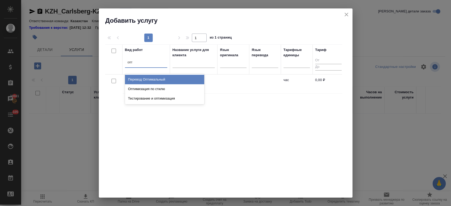
type input "опти"
click at [159, 77] on div "Перевод Оптимальный" at bounding box center [164, 80] width 79 height 10
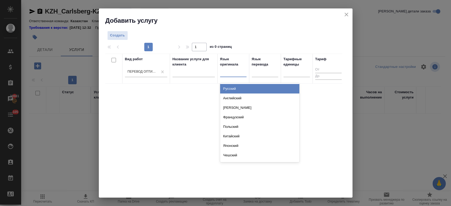
click at [229, 70] on div at bounding box center [233, 72] width 26 height 8
type input "анг"
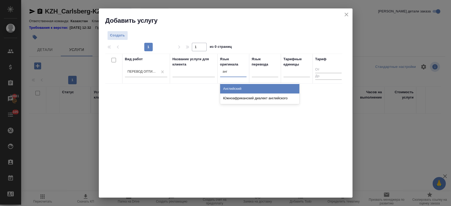
click at [233, 90] on div "Английский" at bounding box center [259, 89] width 79 height 10
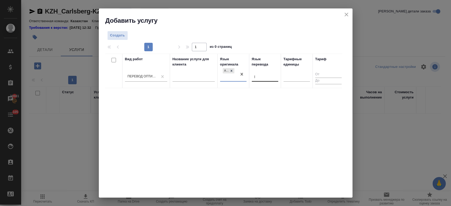
click at [262, 76] on div "р" at bounding box center [265, 77] width 26 height 8
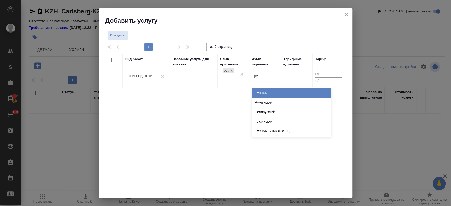
type input "рус"
click at [260, 90] on div "Русский" at bounding box center [291, 93] width 79 height 10
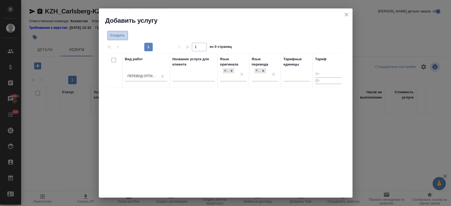
click at [116, 36] on span "Создать" at bounding box center [117, 36] width 15 height 6
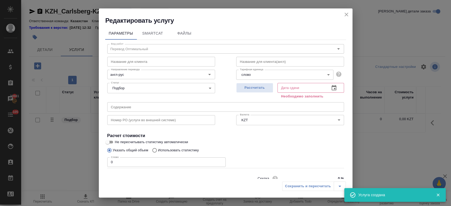
scroll to position [23, 0]
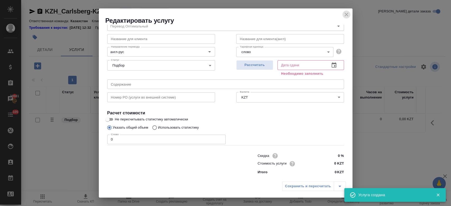
click at [348, 16] on icon "close" at bounding box center [346, 14] width 6 height 6
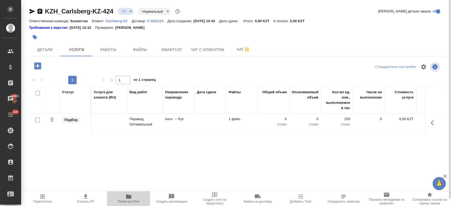
click at [126, 194] on icon "button" at bounding box center [129, 197] width 6 height 6
click at [234, 48] on span "Чат" at bounding box center [243, 49] width 25 height 7
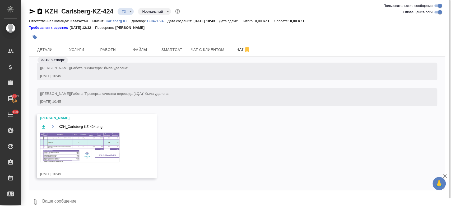
scroll to position [110, 0]
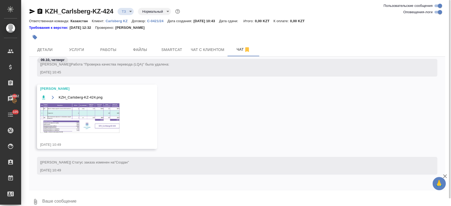
click at [102, 120] on img at bounding box center [79, 118] width 79 height 30
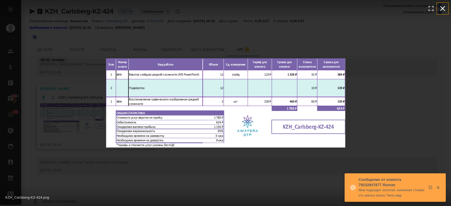
click at [443, 10] on icon "button" at bounding box center [443, 8] width 8 height 8
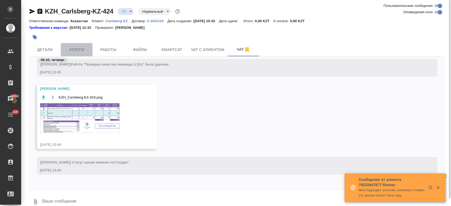
click at [68, 52] on span "Услуги" at bounding box center [76, 50] width 25 height 7
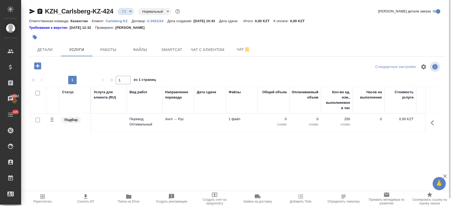
click at [36, 121] on input "checkbox" at bounding box center [37, 120] width 4 height 4
checkbox input "true"
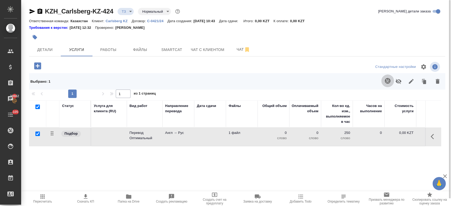
click at [385, 83] on icon "button" at bounding box center [388, 81] width 6 height 6
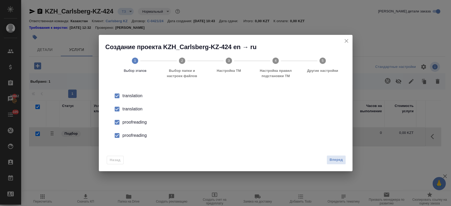
click at [135, 111] on div "translation" at bounding box center [231, 109] width 217 height 6
click at [135, 125] on div "proofreading" at bounding box center [231, 122] width 217 height 6
click at [136, 134] on div "proofreading" at bounding box center [231, 135] width 217 height 6
click at [336, 160] on span "Вперед" at bounding box center [336, 160] width 13 height 6
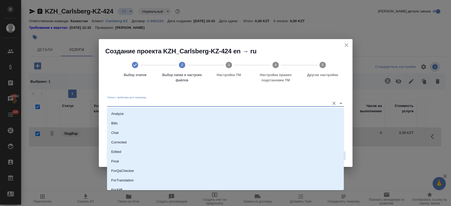
click at [279, 103] on input "Папка с файлами для перевода" at bounding box center [217, 103] width 220 height 6
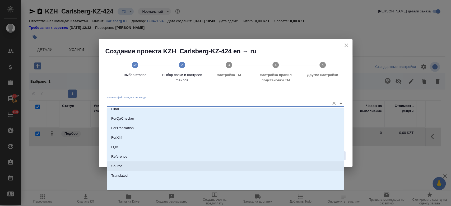
click at [202, 167] on li "Source" at bounding box center [225, 167] width 237 height 10
type input "Source"
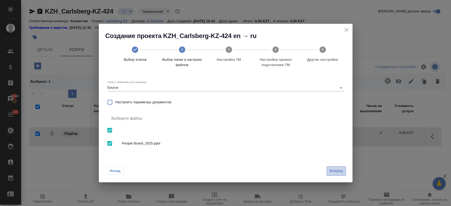
click at [343, 169] on button "Вперед" at bounding box center [336, 171] width 19 height 9
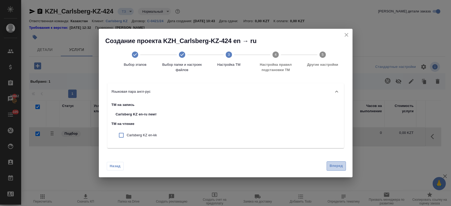
click at [338, 167] on span "Вперед" at bounding box center [336, 166] width 13 height 6
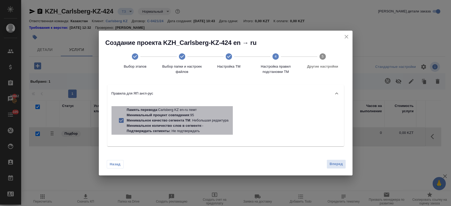
click at [178, 120] on p "Минимальное качество сегмента ТМ" at bounding box center [158, 120] width 63 height 4
checkbox input "false"
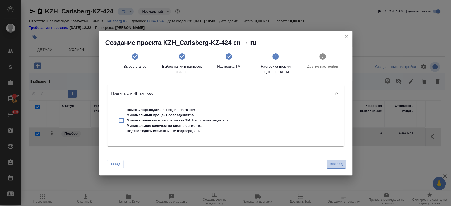
click at [332, 162] on span "Вперед" at bounding box center [336, 164] width 13 height 6
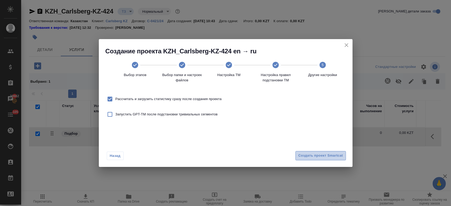
click at [329, 158] on span "Создать проект Smartcat" at bounding box center [320, 156] width 45 height 6
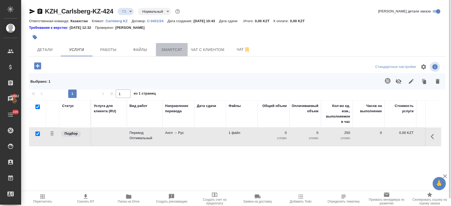
click at [159, 48] on button "Smartcat" at bounding box center [172, 49] width 32 height 13
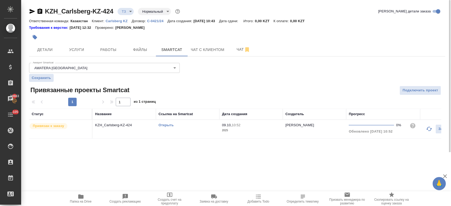
click at [160, 124] on link "Открыть" at bounding box center [166, 125] width 15 height 4
click at [74, 49] on span "Услуги" at bounding box center [76, 50] width 25 height 7
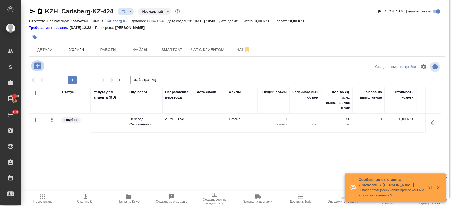
click at [36, 68] on icon "button" at bounding box center [37, 65] width 7 height 7
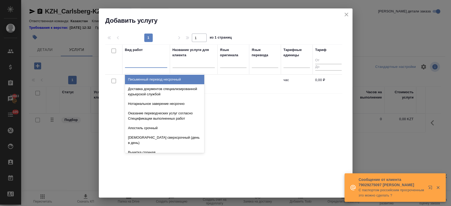
click at [149, 66] on div at bounding box center [146, 63] width 42 height 8
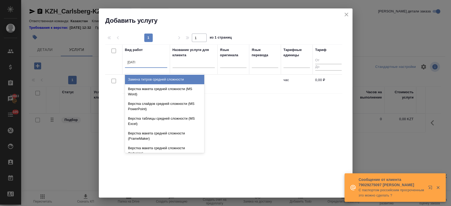
type input "средн"
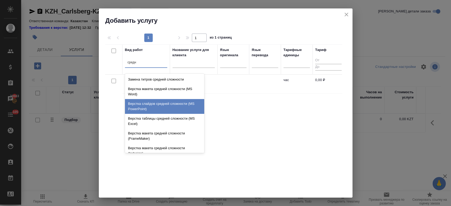
click at [156, 103] on div "Верстка слайдов средней сложности (MS PowerPoint)" at bounding box center [164, 106] width 79 height 15
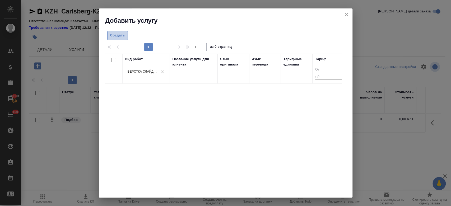
click at [117, 34] on span "Создать" at bounding box center [117, 36] width 15 height 6
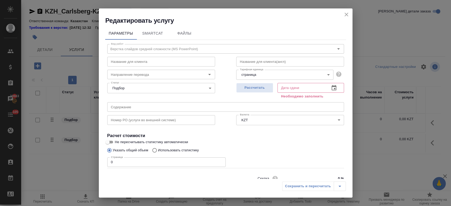
scroll to position [23, 0]
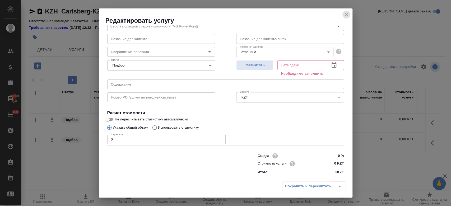
click at [348, 15] on icon "close" at bounding box center [346, 14] width 6 height 6
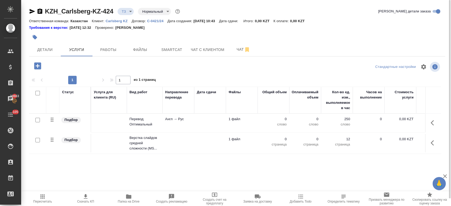
click at [194, 126] on td "Англ → Рус" at bounding box center [179, 123] width 32 height 19
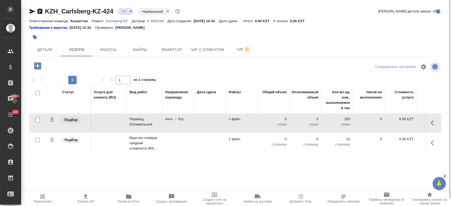
click at [194, 126] on td "Англ → Рус" at bounding box center [179, 123] width 32 height 19
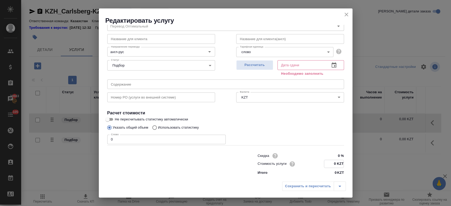
click at [331, 165] on input "0 KZT" at bounding box center [333, 164] width 19 height 8
type input "10.20 KZT"
click at [260, 66] on span "Рассчитать" at bounding box center [254, 65] width 31 height 6
type input "09.10.2025 10:53"
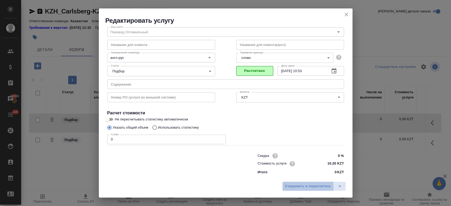
click at [302, 188] on span "Сохранить и пересчитать" at bounding box center [308, 186] width 46 height 6
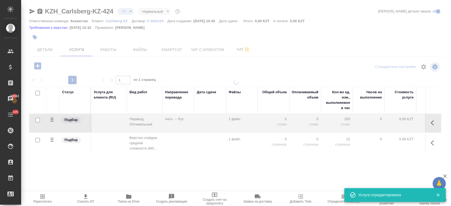
type input "new"
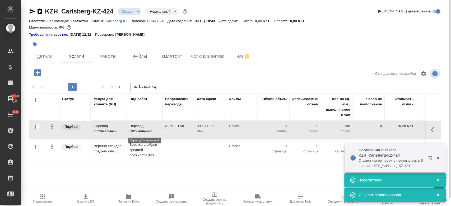
click at [141, 127] on p "Перевод Оптимальный" at bounding box center [145, 128] width 30 height 11
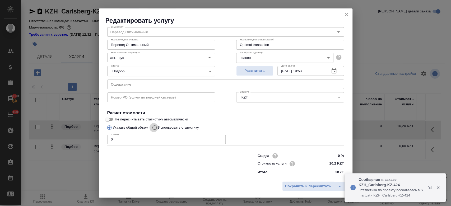
drag, startPoint x: 152, startPoint y: 130, endPoint x: 155, endPoint y: 127, distance: 4.5
click at [155, 127] on input "Использовать статистику" at bounding box center [154, 128] width 8 height 10
radio input "true"
radio input "false"
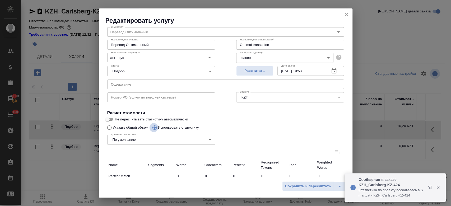
click at [155, 127] on input "Использовать статистику" at bounding box center [154, 128] width 8 height 10
click at [335, 155] on icon at bounding box center [338, 152] width 6 height 6
click at [0, 0] on input "file" at bounding box center [0, 0] width 0 height 0
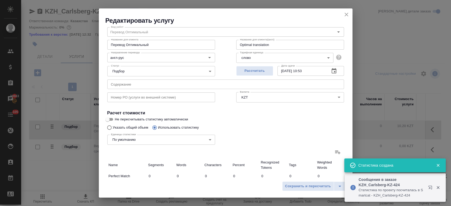
scroll to position [154, 0]
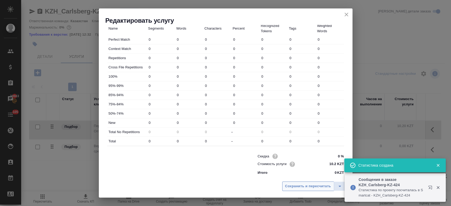
type input "50"
type input "185"
type input "1271"
type input "3"
type input "13"
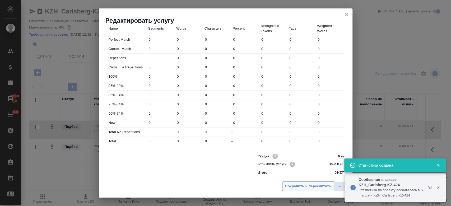
type input "65"
type input "9"
type input "80"
type input "517"
type input "7"
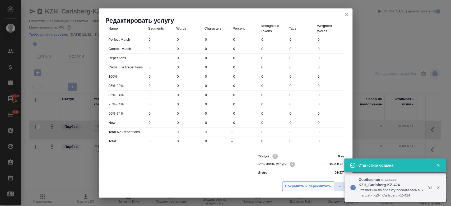
type input "108"
type input "699"
type input "3"
type input "62"
type input "362"
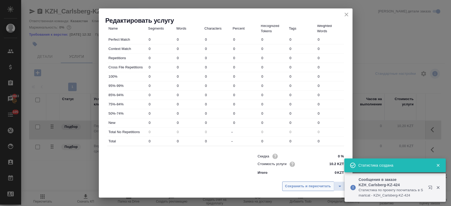
type input "3"
type input "31"
type input "210"
type input "114"
type input "1419"
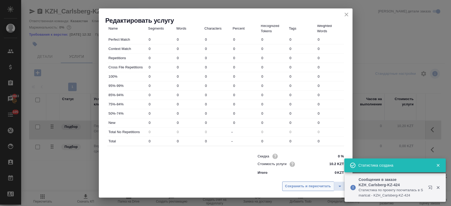
type input "9401"
type input "186"
type input "1885"
type input "12460"
type input "189"
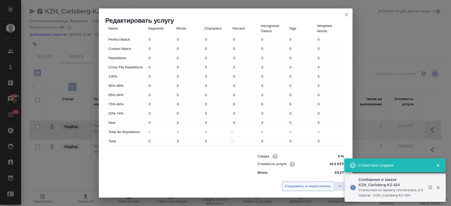
type input "1898"
type input "12525"
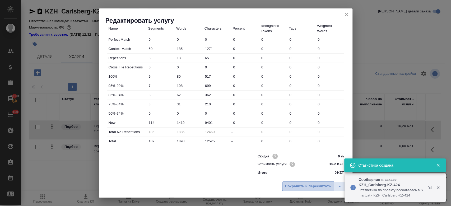
click at [290, 185] on span "Сохранить и пересчитать" at bounding box center [308, 186] width 46 height 6
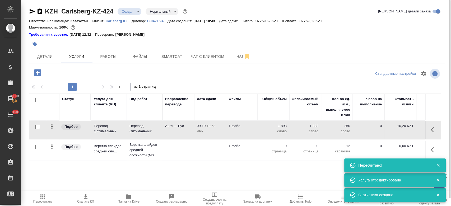
click at [257, 152] on td "1 файл" at bounding box center [242, 150] width 32 height 19
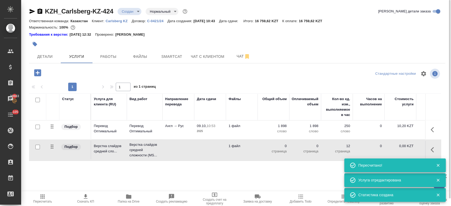
click at [257, 152] on td "1 файл" at bounding box center [242, 150] width 32 height 19
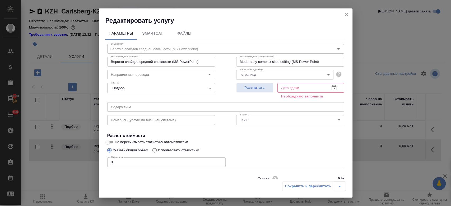
scroll to position [23, 0]
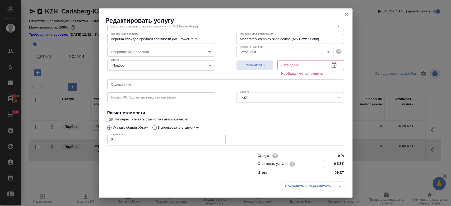
click at [332, 164] on input "0 KZT" at bounding box center [333, 164] width 19 height 8
type input "875.50 KZT"
click at [127, 139] on input "0" at bounding box center [166, 140] width 118 height 10
type input "12"
click at [257, 61] on button "Рассчитать" at bounding box center [254, 65] width 37 height 10
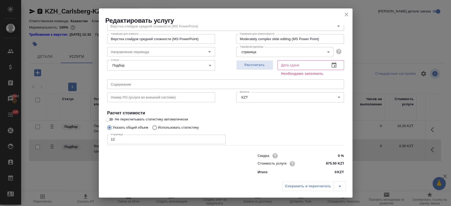
type input "09.10.2025 11:54"
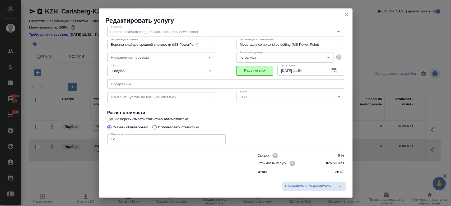
scroll to position [17, 0]
click at [298, 187] on span "Сохранить и пересчитать" at bounding box center [308, 186] width 46 height 6
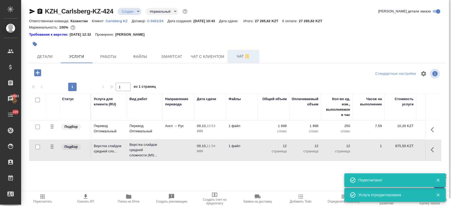
click at [240, 58] on span "Чат" at bounding box center [243, 56] width 25 height 7
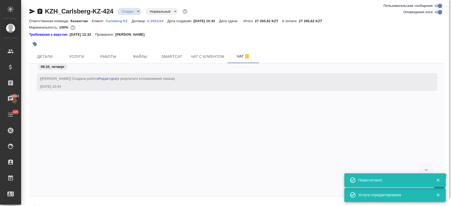
scroll to position [162, 0]
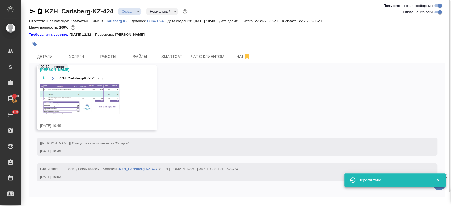
click at [91, 98] on img at bounding box center [79, 99] width 79 height 30
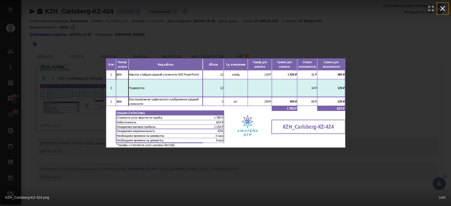
click at [444, 8] on icon "button" at bounding box center [443, 8] width 8 height 8
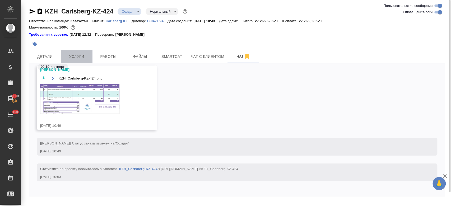
click at [76, 59] on span "Услуги" at bounding box center [76, 56] width 25 height 7
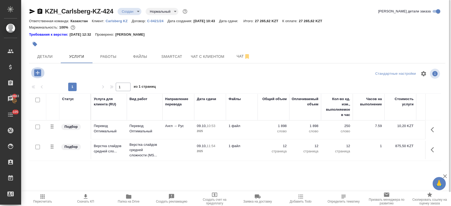
click at [41, 73] on icon "button" at bounding box center [37, 72] width 7 height 7
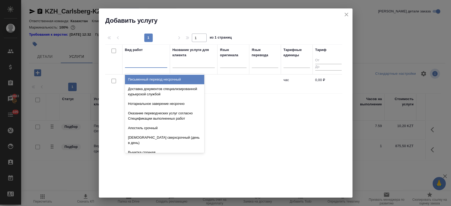
click at [142, 66] on div at bounding box center [146, 63] width 42 height 8
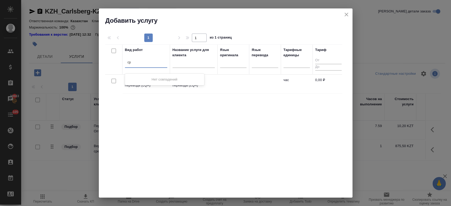
type input "с"
type input "u"
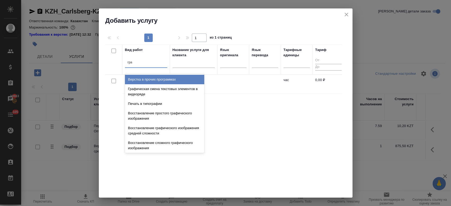
type input "граф"
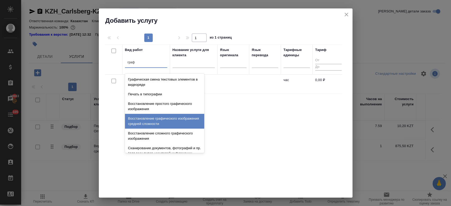
click at [167, 122] on div "Восстановление графического изображения средней сложности" at bounding box center [164, 121] width 79 height 15
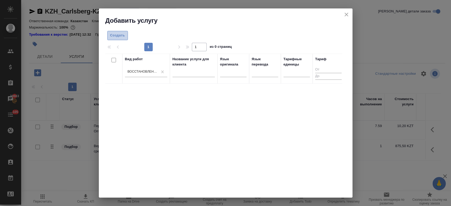
click at [118, 34] on span "Создать" at bounding box center [117, 36] width 15 height 6
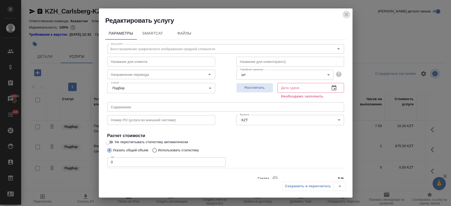
click at [346, 12] on icon "close" at bounding box center [346, 14] width 6 height 6
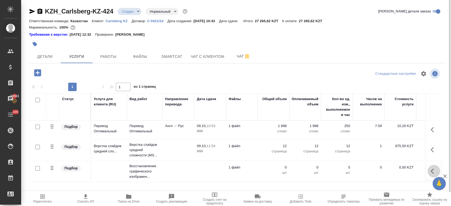
click at [428, 170] on button "button" at bounding box center [434, 171] width 13 height 13
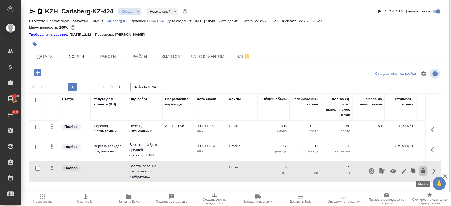
click at [421, 172] on icon "button" at bounding box center [423, 171] width 6 height 6
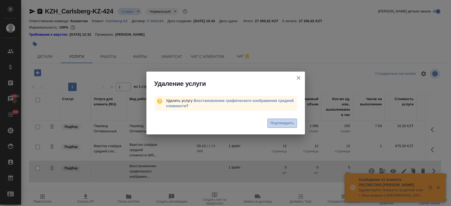
click at [282, 124] on span "Подтвердить" at bounding box center [282, 123] width 24 height 6
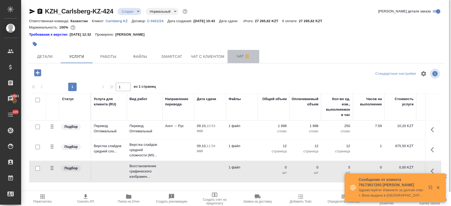
click at [238, 61] on button "Чат" at bounding box center [244, 56] width 32 height 13
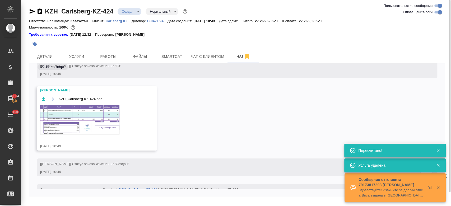
scroll to position [140, 0]
click at [108, 122] on img at bounding box center [79, 121] width 79 height 30
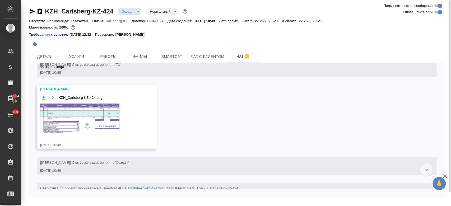
scroll to position [142, 0]
click at [93, 120] on img at bounding box center [79, 119] width 79 height 30
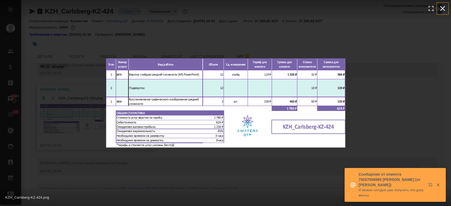
click at [445, 7] on icon "button" at bounding box center [443, 8] width 8 height 8
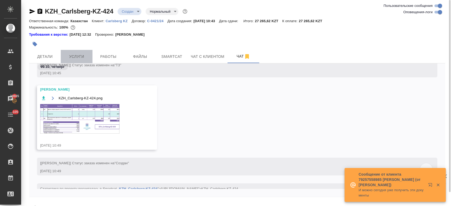
click at [77, 59] on span "Услуги" at bounding box center [76, 56] width 25 height 7
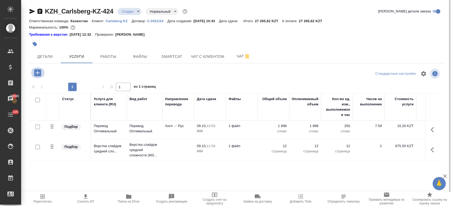
click at [36, 72] on icon "button" at bounding box center [37, 72] width 7 height 7
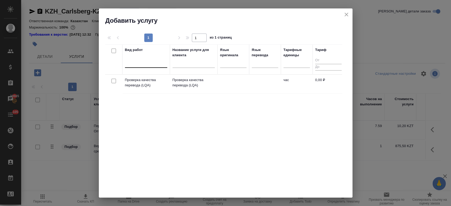
click at [150, 64] on div at bounding box center [146, 63] width 42 height 8
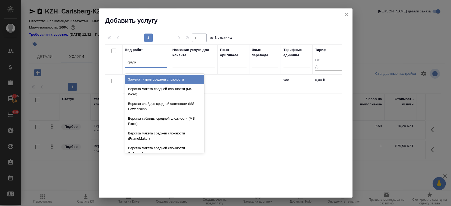
type input "средн"
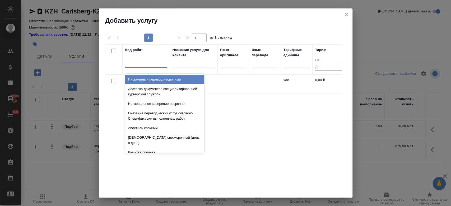
click at [141, 63] on div at bounding box center [146, 63] width 42 height 8
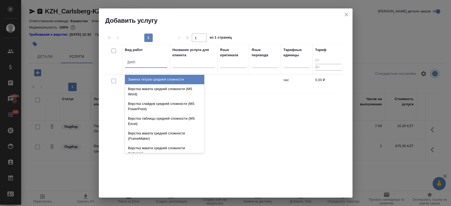
type input "средн"
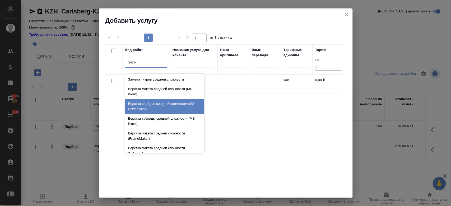
scroll to position [56, 0]
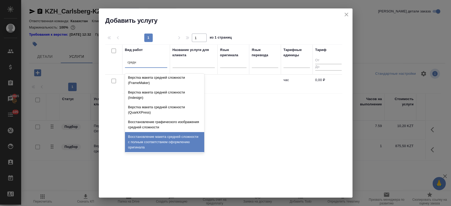
click at [163, 145] on div "Восстановление макета средней сложности с полным соответствием оформлению ориги…" at bounding box center [164, 142] width 79 height 20
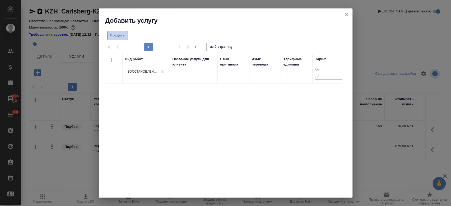
click at [118, 35] on span "Создать" at bounding box center [117, 36] width 15 height 6
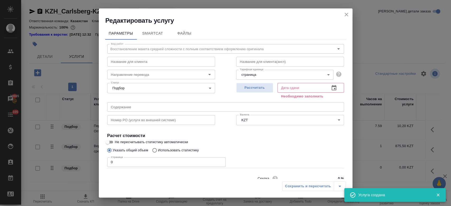
scroll to position [23, 0]
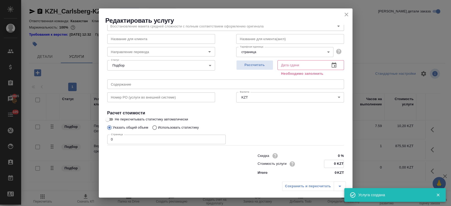
click at [333, 161] on input "0 KZT" at bounding box center [333, 164] width 19 height 8
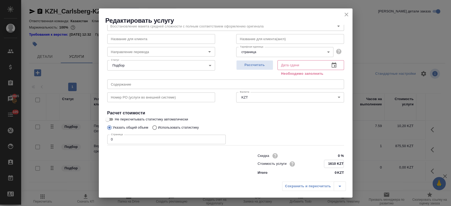
type input "1610 KZT"
click at [148, 141] on input "0" at bounding box center [166, 140] width 118 height 10
type input "2"
click at [248, 65] on span "Рассчитать" at bounding box center [254, 65] width 31 height 6
type input "09.10.2025 11:08"
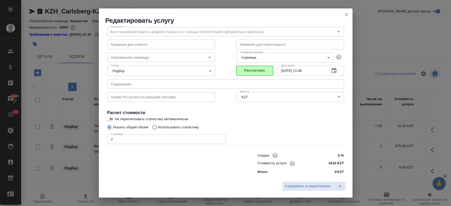
scroll to position [17, 0]
click at [296, 188] on span "Сохранить и пересчитать" at bounding box center [308, 186] width 46 height 6
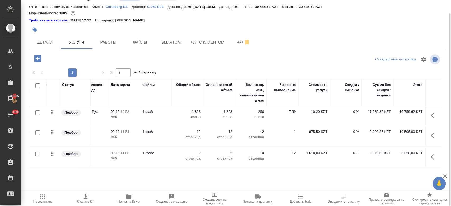
scroll to position [0, 0]
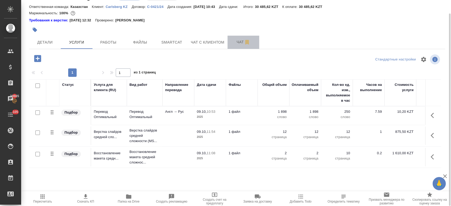
click at [239, 46] on button "Чат" at bounding box center [244, 42] width 32 height 13
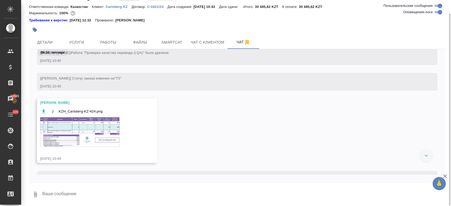
scroll to position [114, 0]
click at [100, 130] on img at bounding box center [79, 133] width 79 height 30
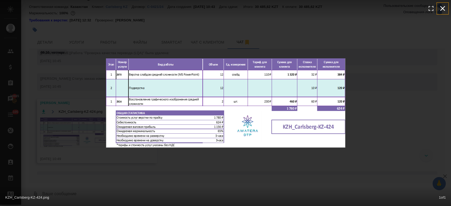
click at [446, 8] on icon "button" at bounding box center [443, 8] width 8 height 8
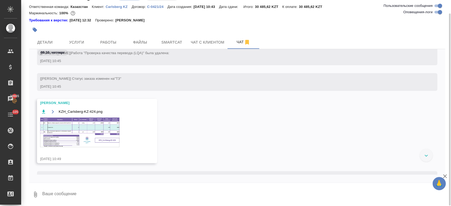
click at [77, 34] on div at bounding box center [168, 30] width 278 height 12
click at [77, 37] on button "Услуги" at bounding box center [77, 42] width 32 height 13
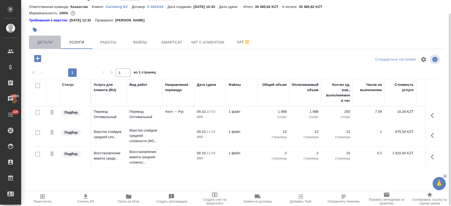
click at [50, 41] on span "Детали" at bounding box center [44, 42] width 25 height 7
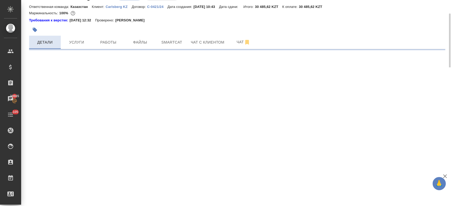
select select "RU"
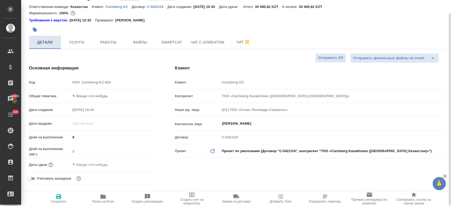
type textarea "x"
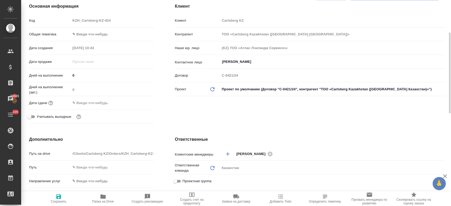
scroll to position [78, 0]
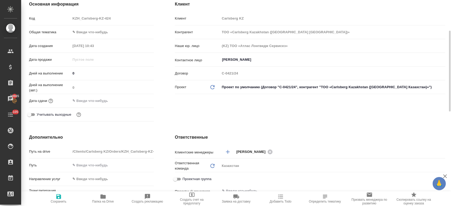
click at [91, 100] on input "text" at bounding box center [94, 101] width 46 height 8
click at [136, 101] on icon "button" at bounding box center [138, 100] width 5 height 5
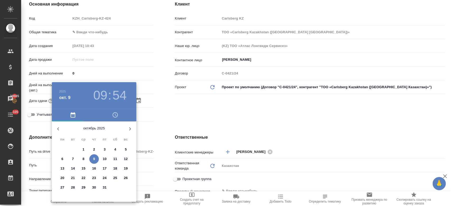
click at [107, 158] on span "10" at bounding box center [105, 158] width 10 height 5
type input "10.10.2025 09:54"
type textarea "x"
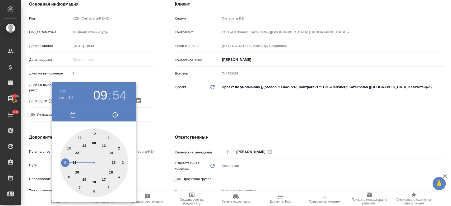
click at [94, 183] on div at bounding box center [94, 162] width 69 height 69
type input "10.10.2025 18:54"
type textarea "x"
click at [95, 133] on div at bounding box center [94, 162] width 69 height 69
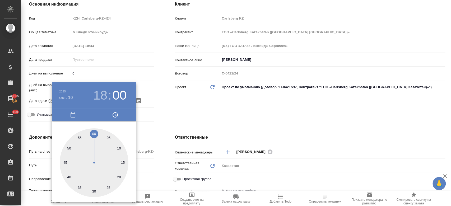
click at [173, 108] on div at bounding box center [225, 103] width 451 height 206
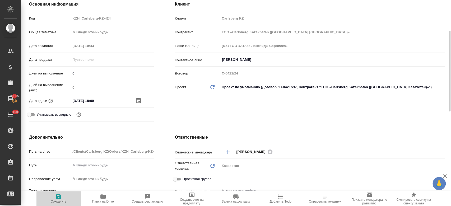
click at [63, 200] on span "Сохранить" at bounding box center [59, 202] width 16 height 4
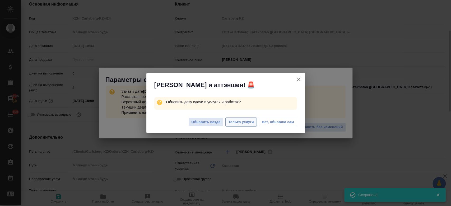
click at [236, 121] on span "Только услуги" at bounding box center [241, 122] width 26 height 6
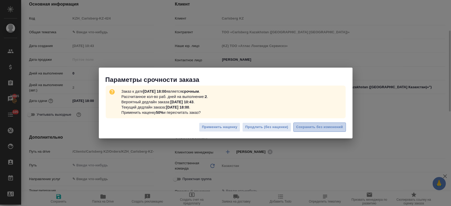
click at [329, 129] on span "Сохранить без изменений" at bounding box center [319, 127] width 47 height 6
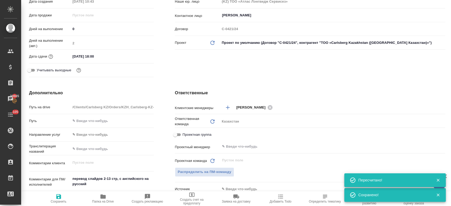
scroll to position [0, 0]
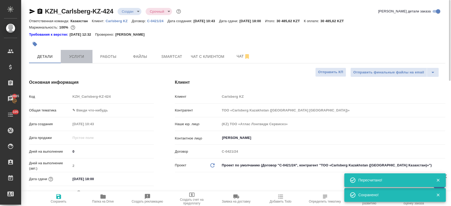
click at [78, 60] on button "Услуги" at bounding box center [77, 56] width 32 height 13
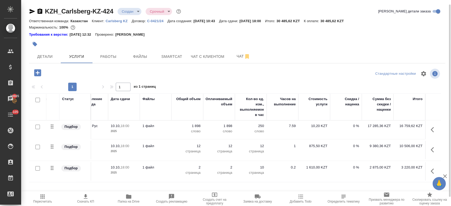
scroll to position [7, 0]
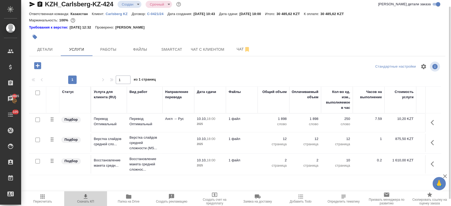
click at [85, 199] on icon "button" at bounding box center [86, 196] width 4 height 4
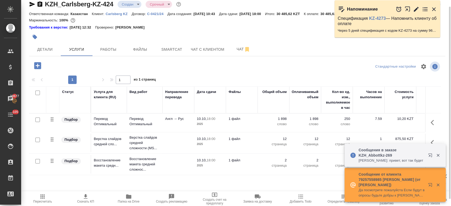
click at [167, 32] on div at bounding box center [168, 37] width 278 height 12
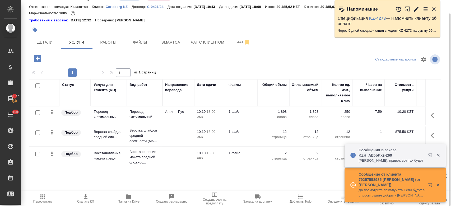
scroll to position [0, 86]
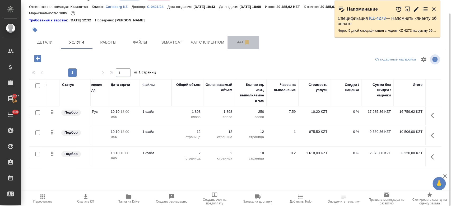
click at [238, 44] on span "Чат" at bounding box center [243, 42] width 25 height 7
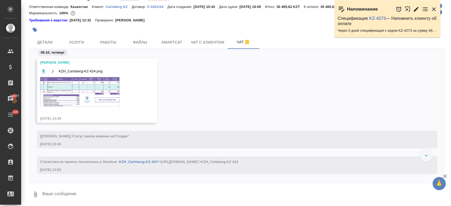
scroll to position [129, 0]
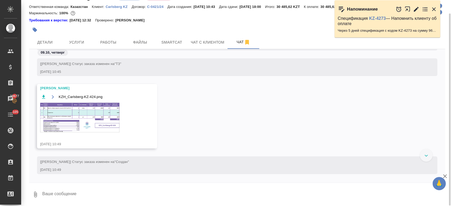
click at [92, 122] on img at bounding box center [79, 118] width 79 height 30
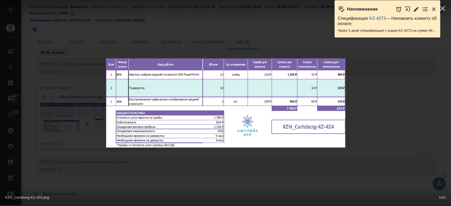
click at [443, 7] on div "Напоминание Спецификация KZ-4273 — Напомнить клиенту об оплате Через 5 дней спе…" at bounding box center [390, 20] width 111 height 40
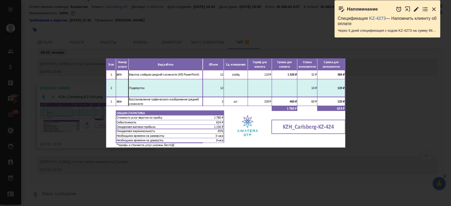
click at [196, 17] on div "KZH_Carlsberg-KZ-424.png 1 of 1" at bounding box center [225, 103] width 451 height 206
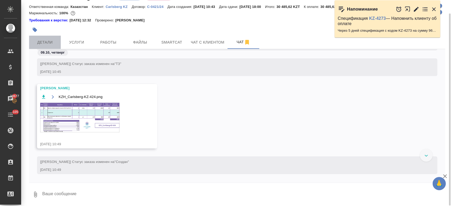
click at [49, 47] on button "Детали" at bounding box center [45, 42] width 32 height 13
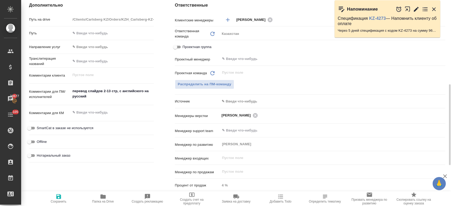
scroll to position [211, 0]
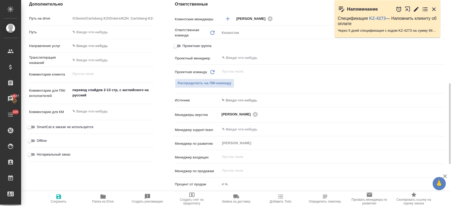
click at [224, 88] on div "Проектная команда Обновить ​ Распределить на ПМ-команду" at bounding box center [310, 81] width 270 height 29
click at [223, 86] on span "Распределить на ПМ-команду" at bounding box center [205, 83] width 54 height 6
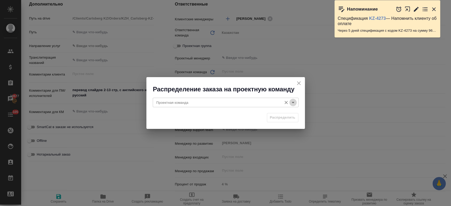
click at [293, 105] on icon "Open" at bounding box center [293, 102] width 6 height 6
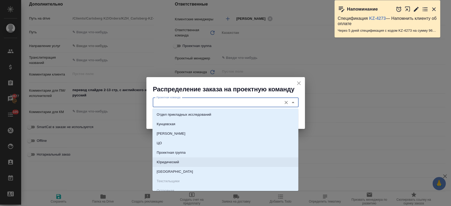
click at [247, 159] on li "Юридический" at bounding box center [226, 163] width 146 height 10
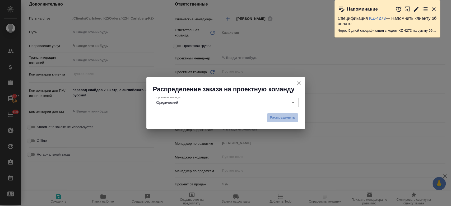
click at [279, 122] on button "Распределить" at bounding box center [282, 117] width 31 height 9
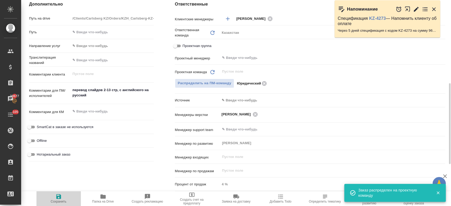
click at [63, 195] on span "Сохранить" at bounding box center [59, 199] width 38 height 10
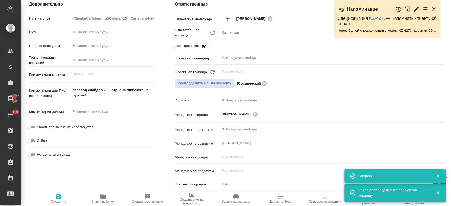
scroll to position [0, 0]
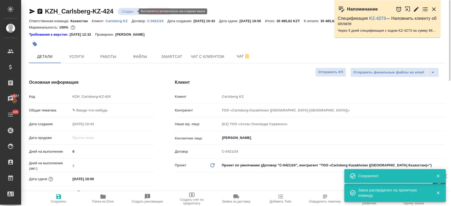
click at [130, 11] on body "🙏 .cls-1 fill:#fff; AWATERA Kosherbayeva Nazerke Клиенты Спецификации Заказы 20…" at bounding box center [225, 103] width 451 height 206
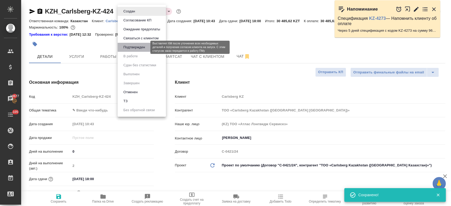
click at [140, 49] on button "Подтвержден" at bounding box center [134, 47] width 25 height 6
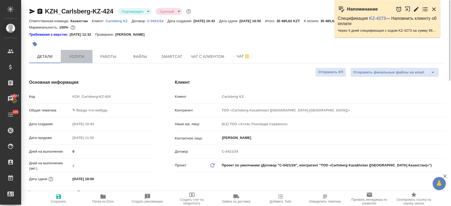
click at [78, 58] on span "Услуги" at bounding box center [76, 56] width 25 height 7
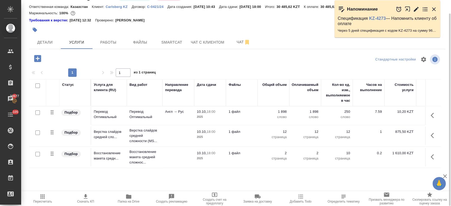
scroll to position [0, 86]
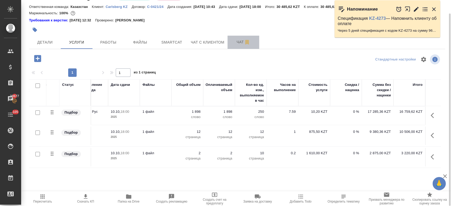
click at [233, 43] on span "Чат" at bounding box center [243, 42] width 25 height 7
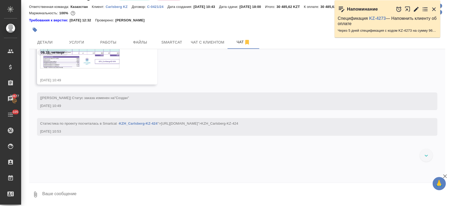
scroll to position [132, 0]
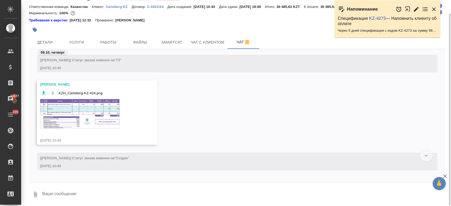
click at [115, 125] on img at bounding box center [79, 114] width 79 height 30
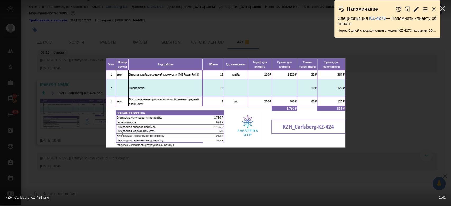
click at [432, 10] on icon "button" at bounding box center [434, 9] width 6 height 6
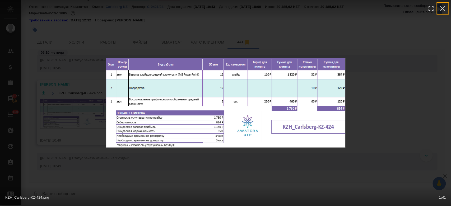
click at [442, 7] on icon "button" at bounding box center [442, 8] width 5 height 5
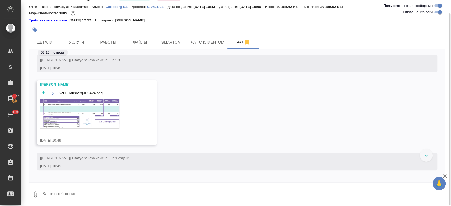
scroll to position [0, 0]
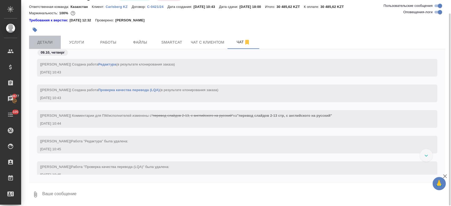
click at [46, 48] on button "Детали" at bounding box center [45, 42] width 32 height 13
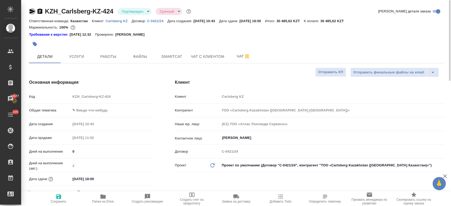
click at [33, 12] on icon "button" at bounding box center [32, 11] width 6 height 6
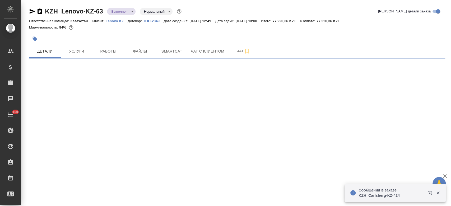
select select "RU"
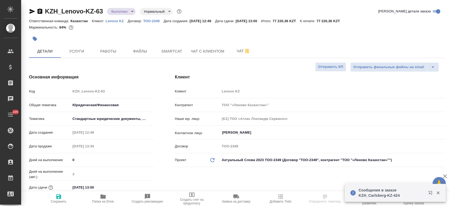
type textarea "x"
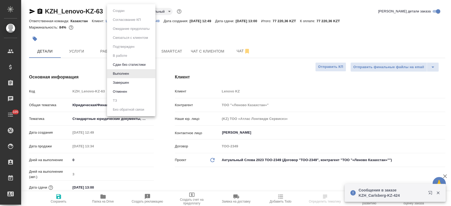
click at [125, 9] on body "🙏 .cls-1 fill:#fff; AWATERA Kosherbayeva Nazerke Клиенты Спецификации Заказы Ча…" at bounding box center [225, 103] width 451 height 206
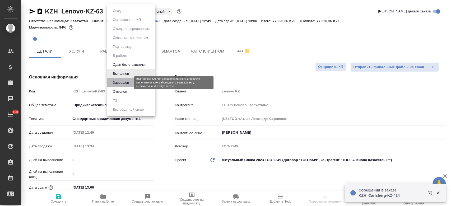
click at [130, 84] on button "Завершен" at bounding box center [120, 83] width 19 height 6
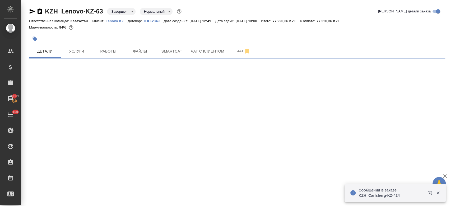
select select "RU"
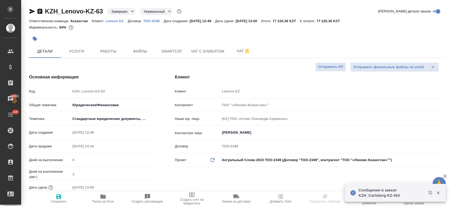
type textarea "x"
click at [100, 196] on icon "button" at bounding box center [103, 197] width 6 height 6
type textarea "x"
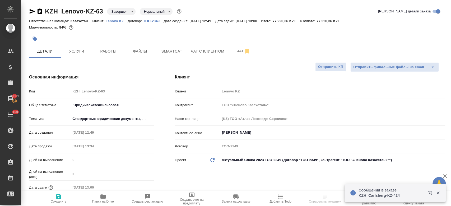
type textarea "x"
select select "RU"
type textarea "x"
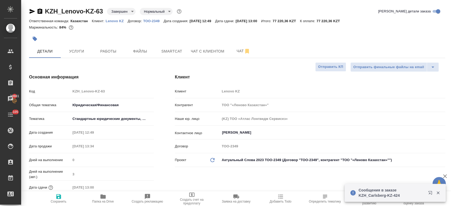
type textarea "x"
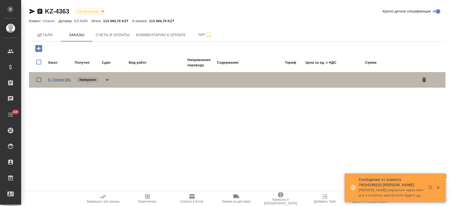
click at [65, 81] on link "S_Chanel-361" at bounding box center [59, 80] width 23 height 4
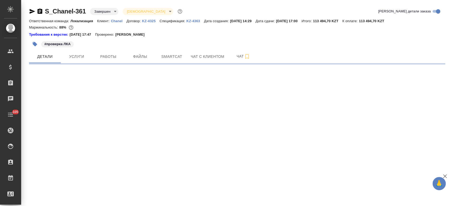
select select "RU"
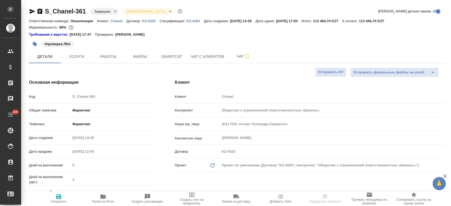
type textarea "x"
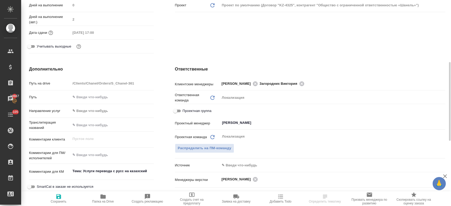
scroll to position [161, 0]
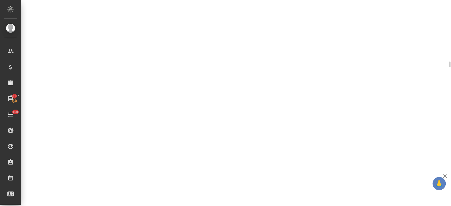
select select "RU"
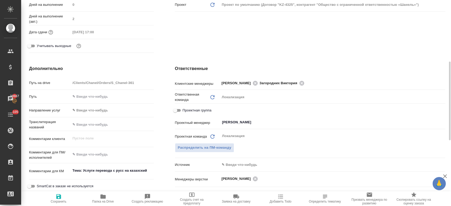
type textarea "x"
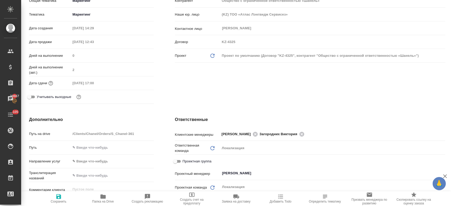
scroll to position [0, 0]
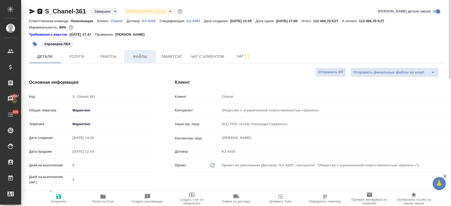
click at [146, 58] on span "Файлы" at bounding box center [139, 56] width 25 height 7
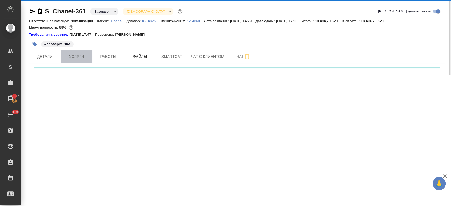
click at [79, 59] on span "Услуги" at bounding box center [76, 56] width 25 height 7
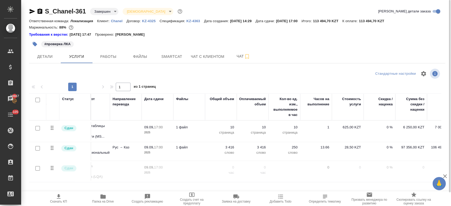
scroll to position [0, 70]
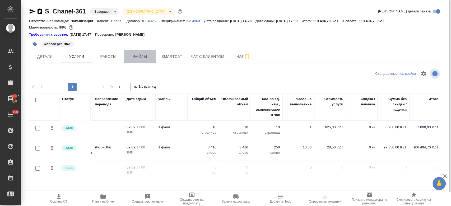
click at [148, 59] on span "Файлы" at bounding box center [139, 56] width 25 height 7
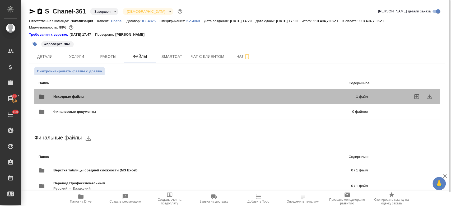
click at [148, 92] on div "Исходные файлы 1 файл" at bounding box center [203, 96] width 329 height 13
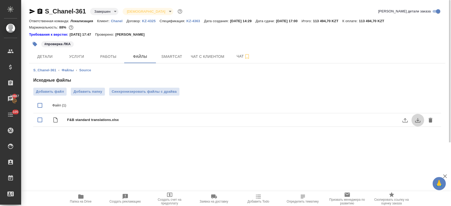
click at [419, 121] on icon "download" at bounding box center [418, 120] width 6 height 6
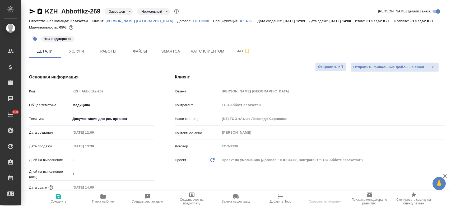
select select "RU"
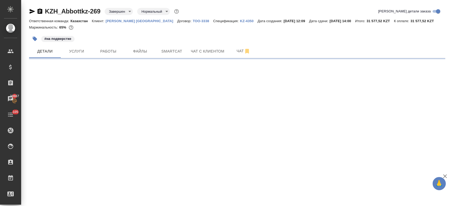
select select "RU"
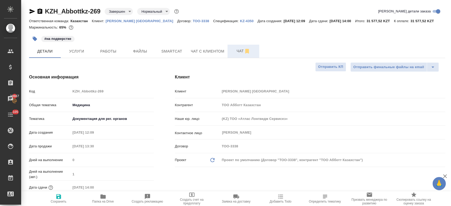
type textarea "x"
click at [238, 55] on button "Чат" at bounding box center [244, 51] width 32 height 13
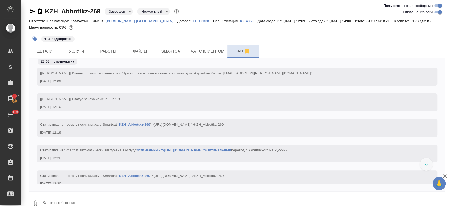
scroll to position [2280, 0]
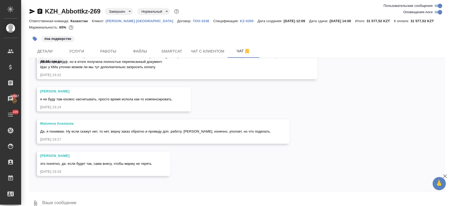
click at [106, 34] on div "#на подверстке" at bounding box center [168, 39] width 278 height 12
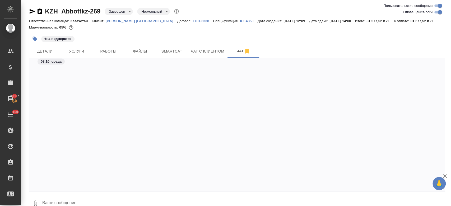
scroll to position [2298, 0]
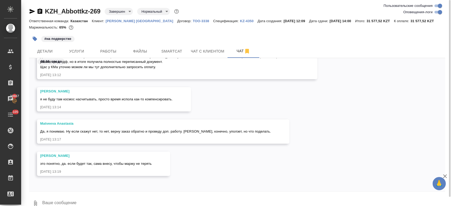
click at [89, 201] on textarea at bounding box center [244, 204] width 404 height 18
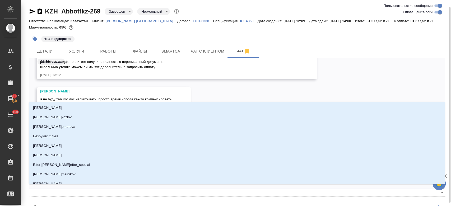
scroll to position [4, 0]
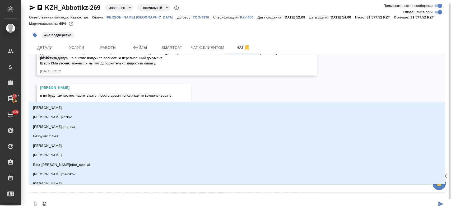
type textarea "@м"
type input "м"
type textarea "@ма"
type input "ма"
type textarea "@мал"
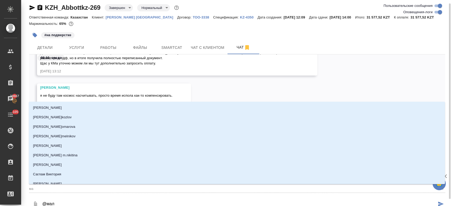
type input "мал"
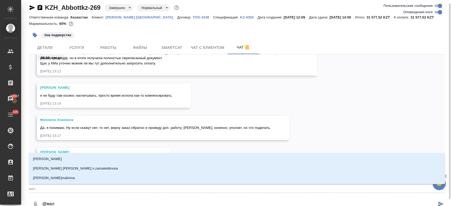
type textarea "@мало"
type input "мало"
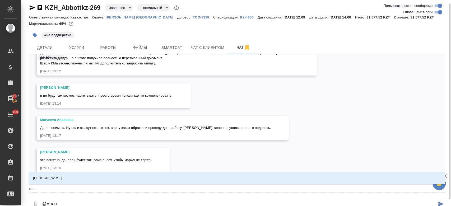
type textarea "@малоы"
type input "малоы"
type textarea "@малоые"
type input "малоые"
type textarea "@малоы"
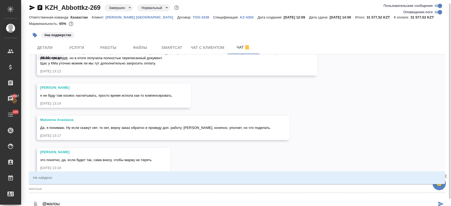
type input "малоы"
type textarea "@мало"
type input "мало"
type textarea "@малоф"
type input "малоф"
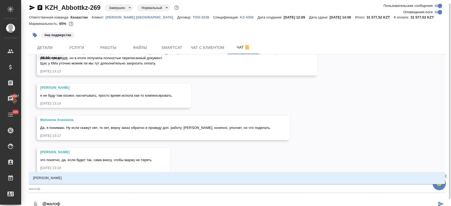
type textarea "@малофе"
type input "малофе"
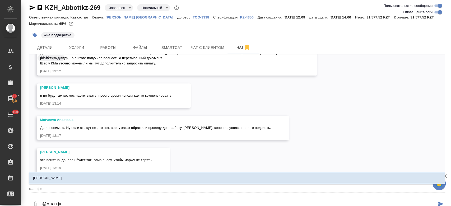
click at [74, 176] on li "[PERSON_NAME]" at bounding box center [237, 178] width 416 height 10
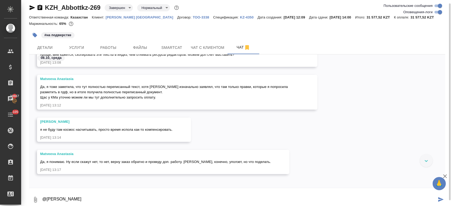
scroll to position [2298, 0]
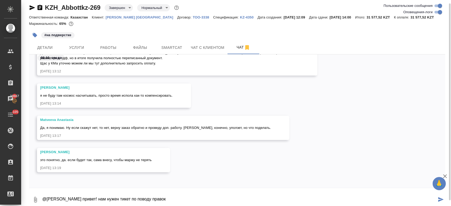
type textarea "@[PERSON_NAME] привет! нам нужен тикет по поводу правок"
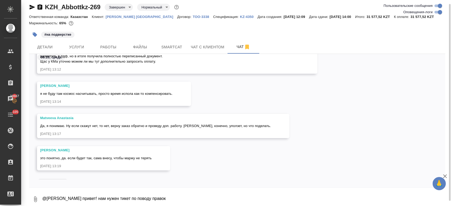
scroll to position [2334, 0]
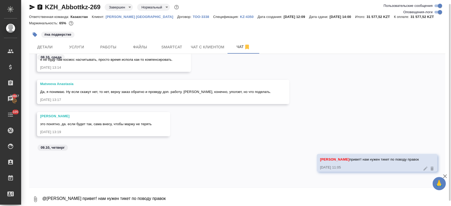
click at [141, 30] on div "#на подверстке" at bounding box center [168, 35] width 278 height 12
click at [106, 30] on div "#на подверстке" at bounding box center [168, 35] width 278 height 12
click at [125, 28] on div at bounding box center [237, 28] width 416 height 1
click at [30, 9] on icon "button" at bounding box center [32, 7] width 6 height 6
click at [32, 7] on icon "button" at bounding box center [32, 7] width 6 height 6
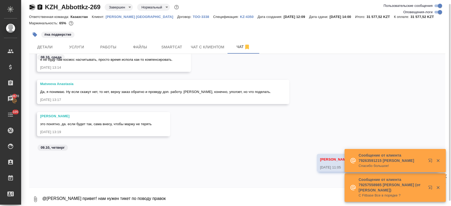
click at [30, 5] on icon "button" at bounding box center [33, 7] width 6 height 5
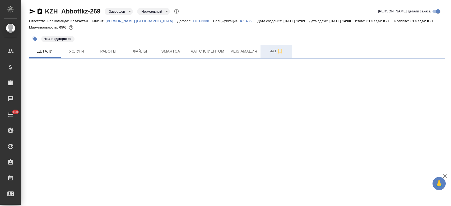
select select "RU"
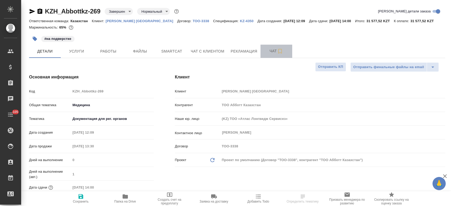
click at [271, 50] on span "Чат" at bounding box center [276, 51] width 25 height 7
type textarea "x"
type input "Matveeva Anastasia"
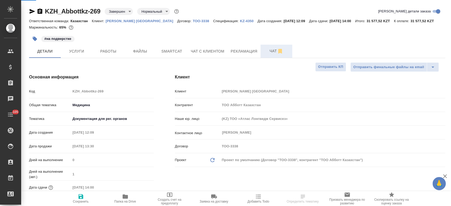
type input "[PERSON_NAME]"
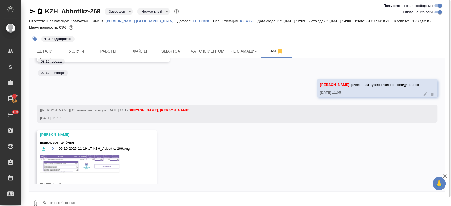
scroll to position [2377, 0]
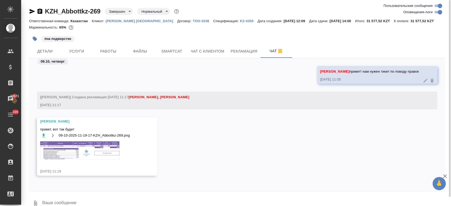
click at [101, 160] on img at bounding box center [79, 150] width 79 height 18
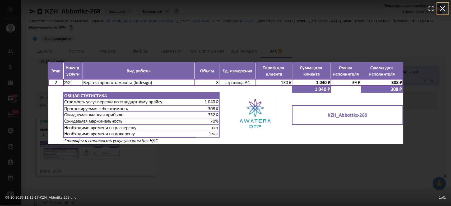
click at [444, 6] on icon "button" at bounding box center [443, 8] width 8 height 8
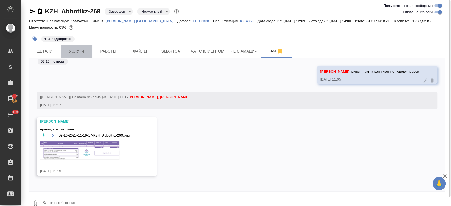
click at [78, 51] on span "Услуги" at bounding box center [76, 51] width 25 height 7
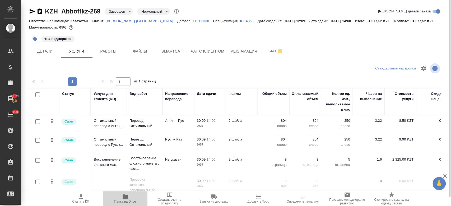
click at [124, 200] on span "Папка на Drive" at bounding box center [125, 202] width 22 height 4
click at [271, 53] on span "Чат" at bounding box center [276, 51] width 25 height 7
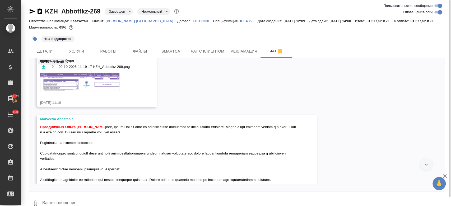
scroll to position [2406, 0]
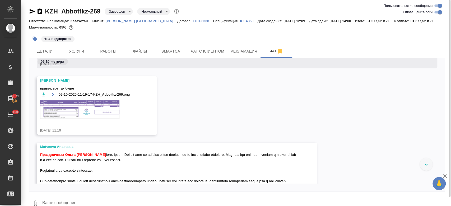
click at [102, 116] on img at bounding box center [79, 109] width 79 height 18
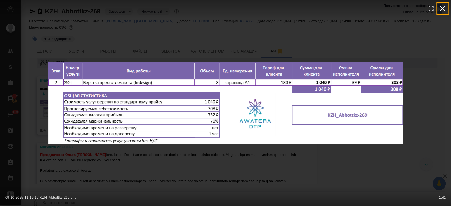
click at [443, 11] on icon "button" at bounding box center [443, 8] width 8 height 8
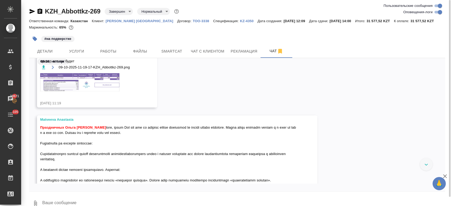
scroll to position [2476, 0]
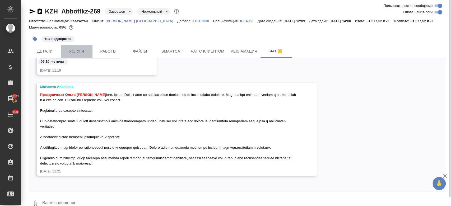
click at [77, 54] on span "Услуги" at bounding box center [76, 51] width 25 height 7
click at [105, 43] on div "#на подверстке" at bounding box center [168, 39] width 278 height 12
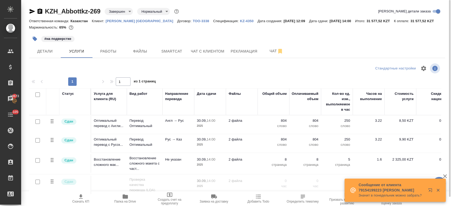
click at [99, 38] on div "#на подверстке" at bounding box center [168, 39] width 278 height 12
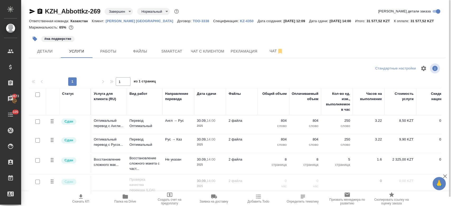
click at [108, 36] on div "#на подверстке" at bounding box center [168, 39] width 278 height 12
click at [109, 37] on div "#на подверстке" at bounding box center [168, 39] width 278 height 12
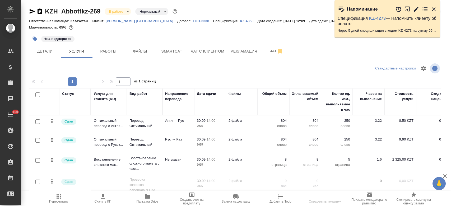
click at [110, 35] on div "#на подверстке" at bounding box center [168, 39] width 278 height 12
click at [98, 39] on div "#на подверстке" at bounding box center [168, 39] width 278 height 12
click at [112, 42] on div "#на подверстке" at bounding box center [168, 39] width 278 height 12
click at [107, 37] on div "#на подверстке" at bounding box center [168, 39] width 278 height 12
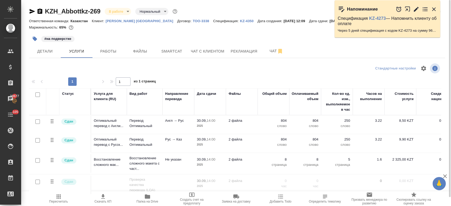
click at [103, 39] on div "#на подверстке" at bounding box center [168, 39] width 278 height 12
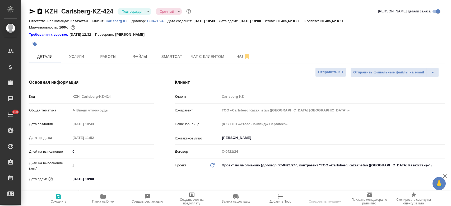
select select "RU"
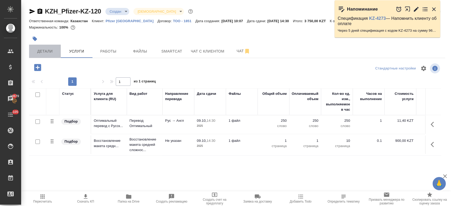
click at [40, 52] on span "Детали" at bounding box center [44, 51] width 25 height 7
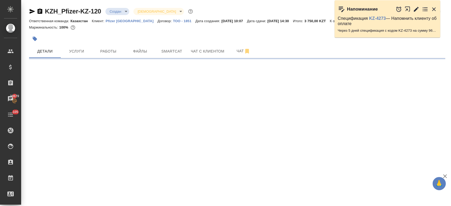
select select "RU"
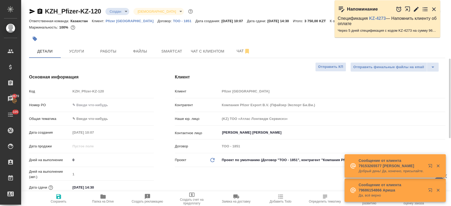
type textarea "x"
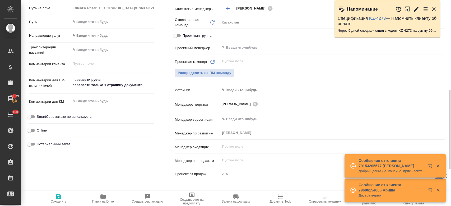
scroll to position [233, 0]
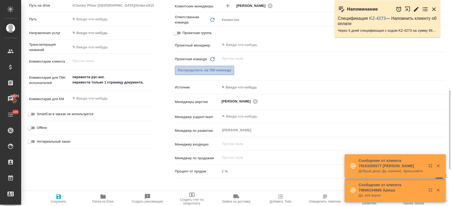
click at [218, 67] on button "Распределить на ПМ-команду" at bounding box center [204, 70] width 59 height 9
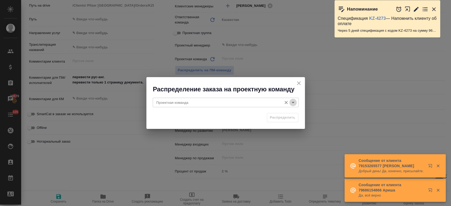
click at [294, 104] on icon "Open" at bounding box center [293, 102] width 6 height 6
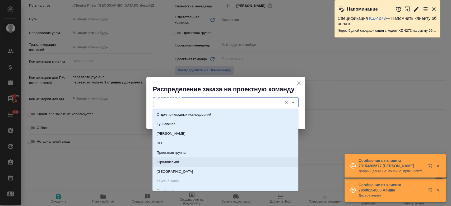
click at [204, 163] on li "Юридический" at bounding box center [226, 163] width 146 height 10
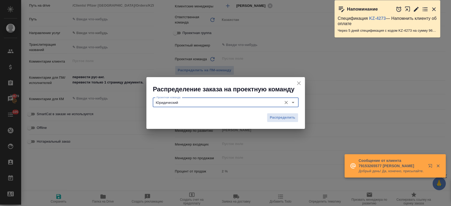
type input "Юридический"
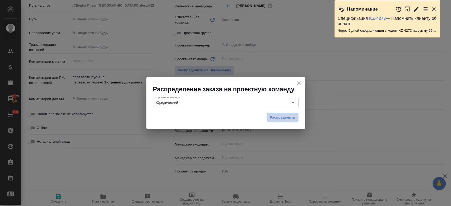
click at [282, 118] on span "Распределить" at bounding box center [283, 118] width 26 height 6
type textarea "x"
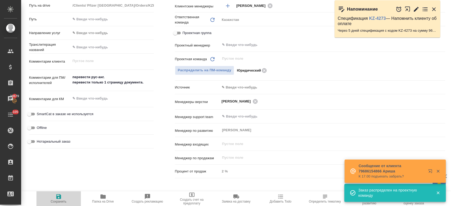
click at [58, 196] on icon "button" at bounding box center [58, 196] width 5 height 5
type textarea "x"
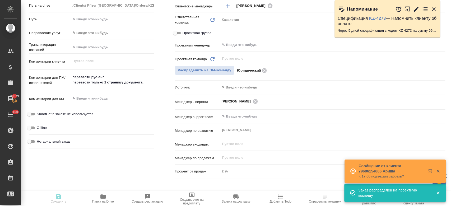
type textarea "x"
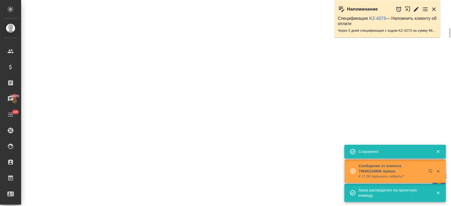
scroll to position [0, 0]
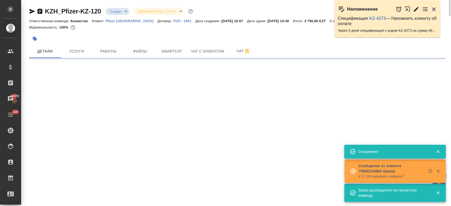
select select "RU"
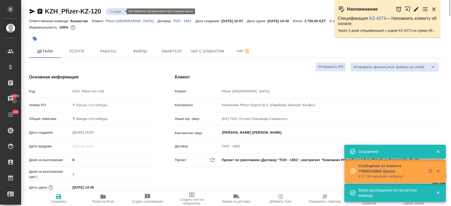
type textarea "x"
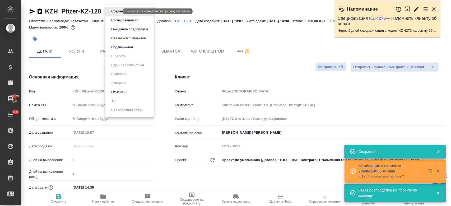
click at [110, 10] on body "🙏 .cls-1 fill:#fff; AWATERA Kosherbayeva Nazerke Клиенты Спецификации Заказы 20…" at bounding box center [225, 103] width 451 height 206
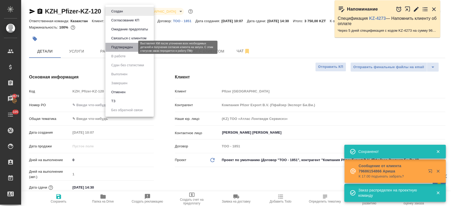
click at [119, 48] on button "Подтвержден" at bounding box center [122, 47] width 25 height 6
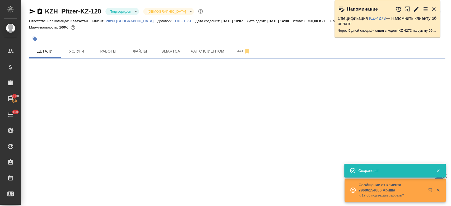
select select "RU"
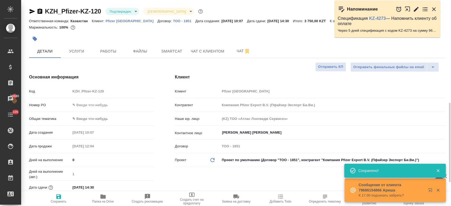
type textarea "x"
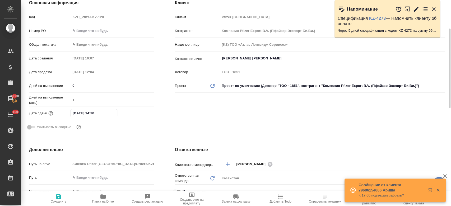
click at [90, 113] on input "09.10.2025 14:30" at bounding box center [94, 113] width 46 height 8
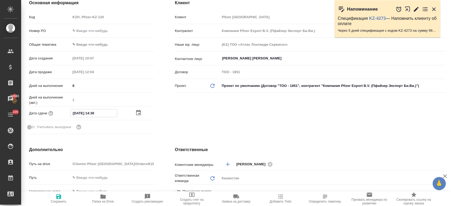
click at [136, 114] on icon "button" at bounding box center [138, 113] width 6 height 6
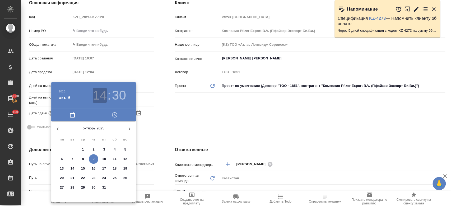
click at [100, 94] on h3 "14" at bounding box center [100, 95] width 14 height 15
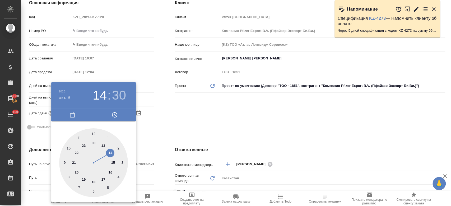
click at [94, 182] on div at bounding box center [93, 162] width 69 height 69
type input "09.10.2025 18:30"
type textarea "x"
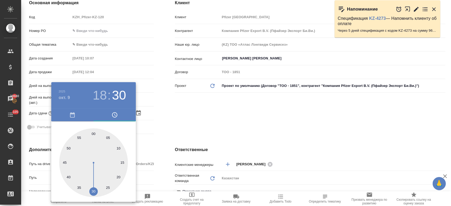
click at [94, 132] on div at bounding box center [93, 162] width 69 height 69
type input "09.10.2025 18:00"
type textarea "x"
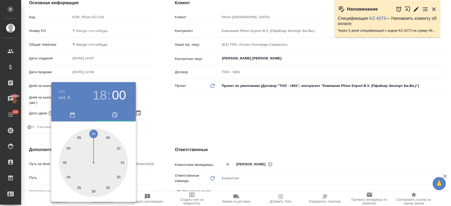
click at [182, 109] on div at bounding box center [225, 103] width 451 height 206
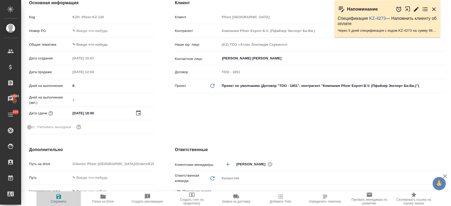
click at [56, 200] on span "Сохранить" at bounding box center [59, 202] width 16 height 4
type textarea "x"
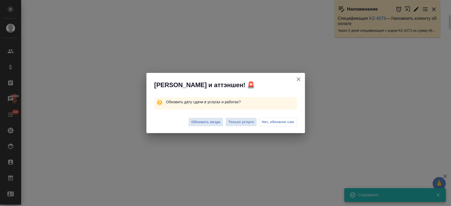
select select "RU"
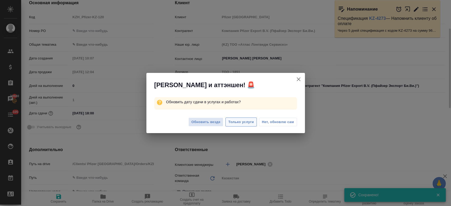
type textarea "x"
click at [226, 124] on button "Только услуги" at bounding box center [240, 122] width 31 height 9
type textarea "x"
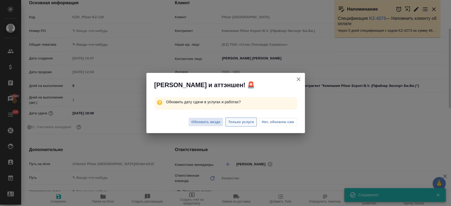
type textarea "x"
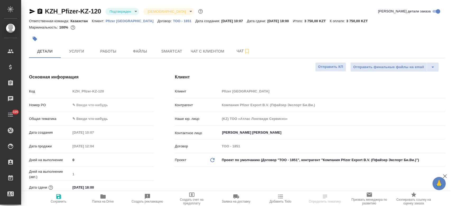
select select "RU"
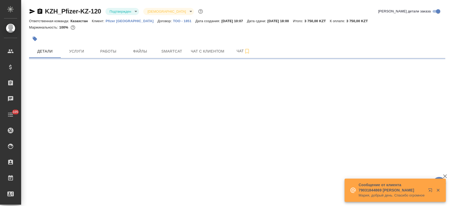
select select "RU"
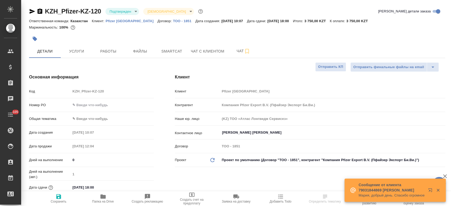
type textarea "x"
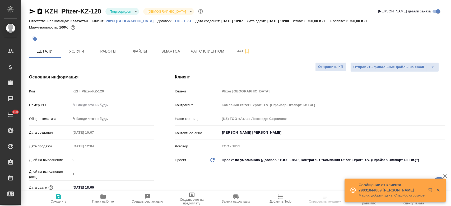
type textarea "x"
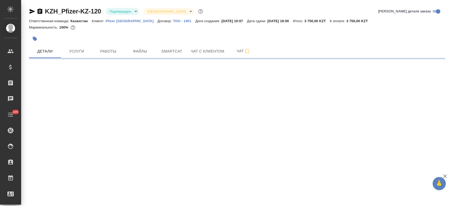
select select "RU"
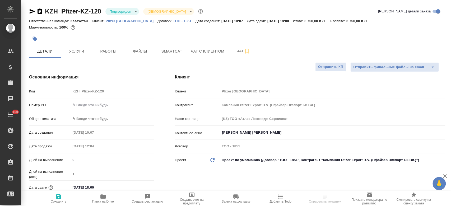
type textarea "x"
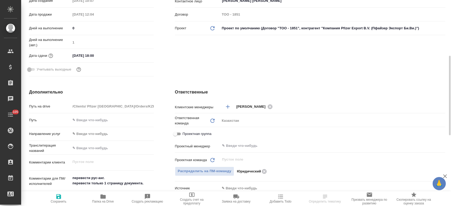
scroll to position [150, 0]
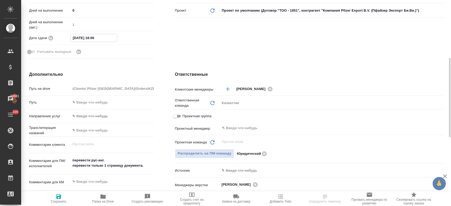
drag, startPoint x: 95, startPoint y: 36, endPoint x: 103, endPoint y: 38, distance: 7.5
click at [103, 38] on input "[DATE] 18:00" at bounding box center [94, 38] width 46 height 8
drag, startPoint x: 103, startPoint y: 38, endPoint x: 138, endPoint y: 36, distance: 35.5
click at [138, 36] on div "[DATE] 18:00" at bounding box center [112, 38] width 83 height 8
click at [138, 36] on icon "button" at bounding box center [138, 37] width 5 height 5
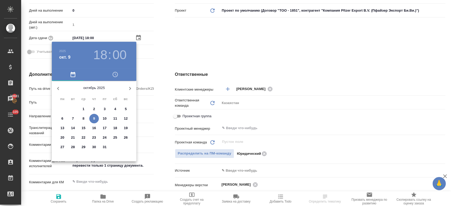
click at [97, 58] on h3 "18" at bounding box center [100, 55] width 14 height 15
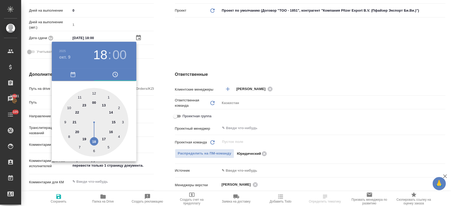
click at [111, 131] on div at bounding box center [94, 122] width 69 height 69
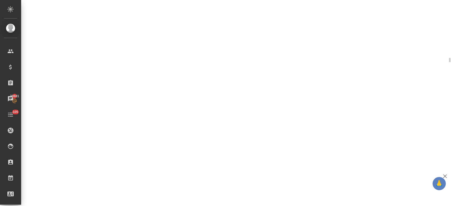
click at [195, 55] on div "KZH_Pfizer-KZ-120 Подтвержден confirmed Святая троица holyTrinity Кратко детали…" at bounding box center [236, 31] width 430 height 62
select select "RU"
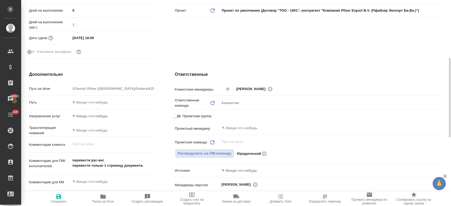
type textarea "x"
click at [93, 37] on input "[DATE] 18:00" at bounding box center [94, 38] width 46 height 8
click at [139, 38] on icon "button" at bounding box center [138, 37] width 5 height 5
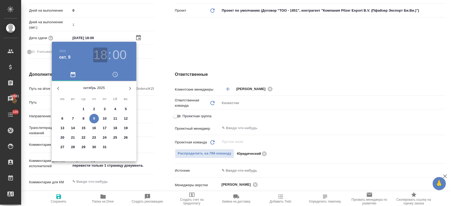
click at [102, 58] on h3 "18" at bounding box center [100, 55] width 14 height 15
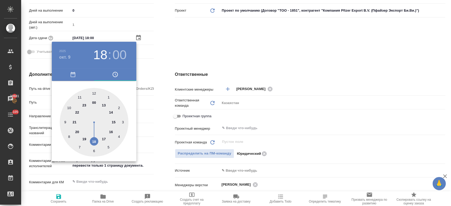
click at [110, 133] on div at bounding box center [94, 122] width 69 height 69
type input "[DATE] 16:00"
type textarea "x"
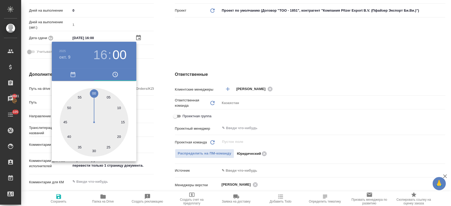
click at [199, 22] on div at bounding box center [225, 103] width 451 height 206
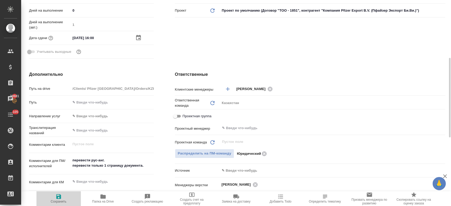
click at [61, 202] on span "Сохранить" at bounding box center [59, 202] width 16 height 4
type textarea "x"
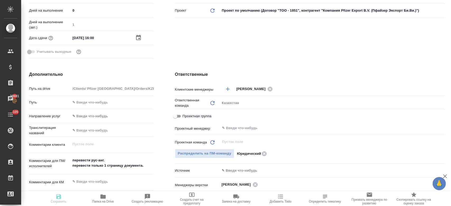
type textarea "x"
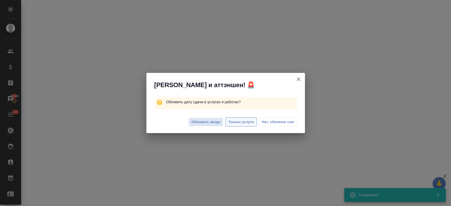
select select "RU"
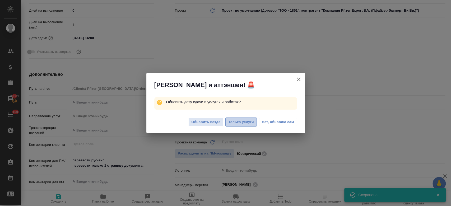
type textarea "x"
click at [244, 123] on span "Только услуги" at bounding box center [241, 122] width 26 height 6
type textarea "x"
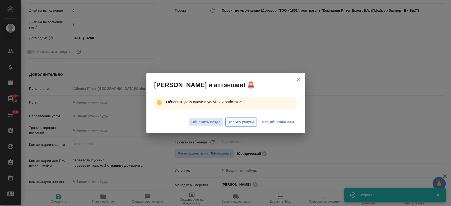
type textarea "x"
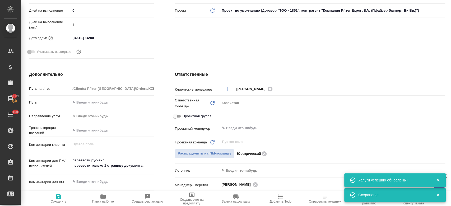
scroll to position [0, 0]
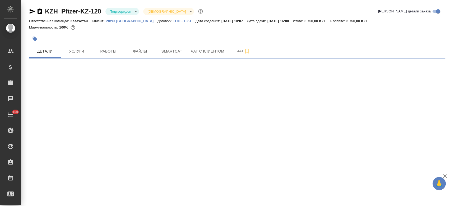
select select "RU"
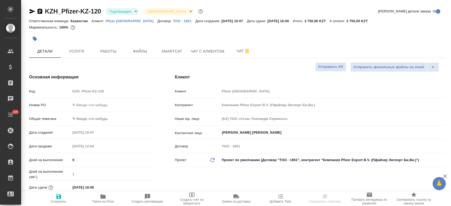
type textarea "x"
click at [237, 52] on span "Чат" at bounding box center [243, 51] width 25 height 7
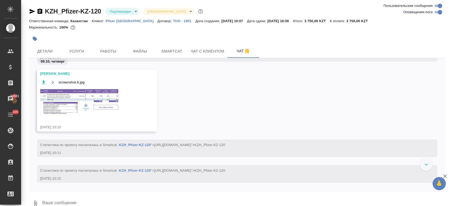
scroll to position [185, 0]
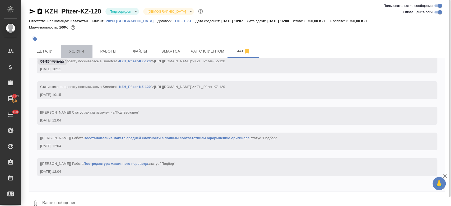
click at [81, 50] on span "Услуги" at bounding box center [76, 51] width 25 height 7
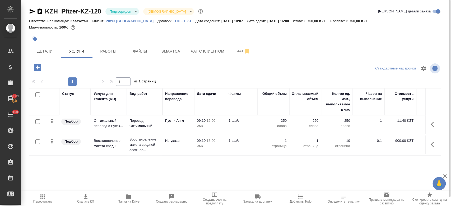
click at [46, 59] on div "KZH_Pfizer-KZ-120 Подтвержден confirmed Святая троица holyTrinity Кратко детали…" at bounding box center [237, 107] width 422 height 215
click at [44, 48] on span "Детали" at bounding box center [44, 51] width 25 height 7
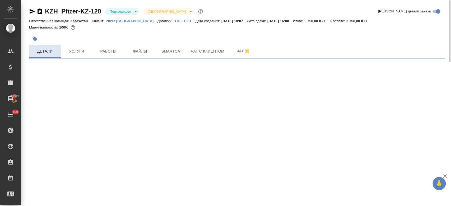
select select "RU"
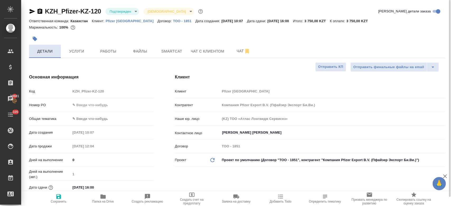
type textarea "x"
